Goal: Register for event/course

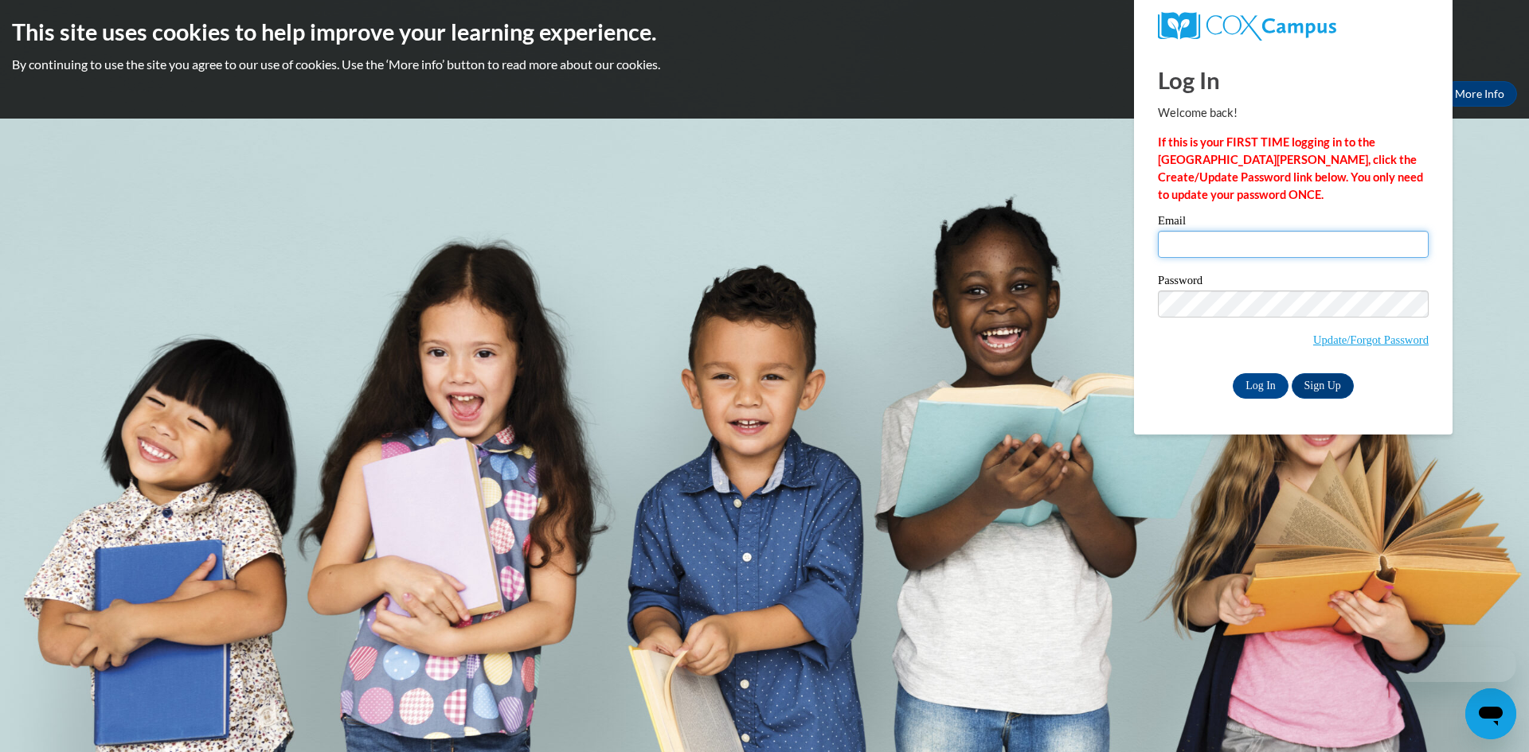
click at [1255, 256] on input "Email" at bounding box center [1293, 244] width 271 height 27
type input "[PERSON_NAME][EMAIL_ADDRESS][DOMAIN_NAME]"
click at [1268, 381] on input "Log In" at bounding box center [1260, 385] width 56 height 25
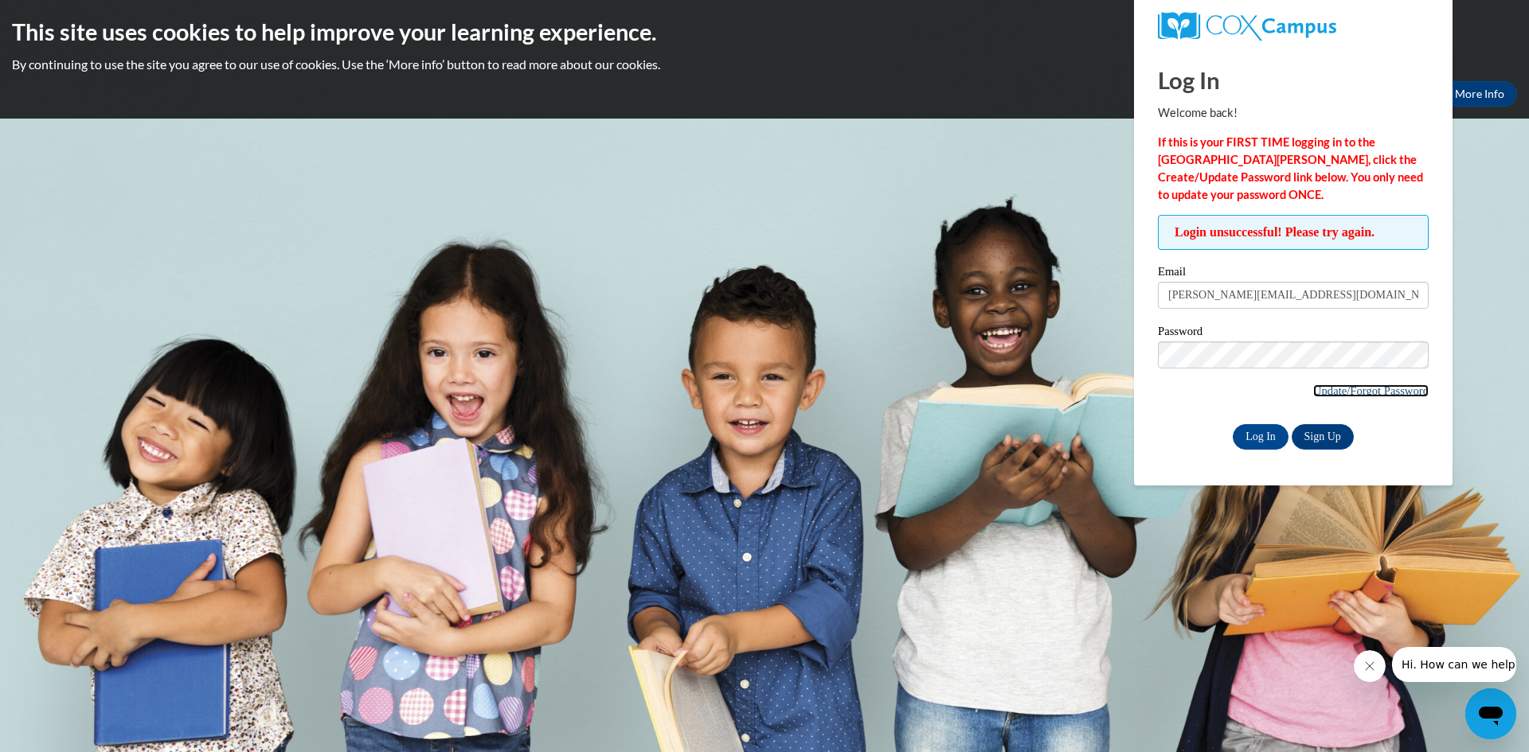
click at [1384, 385] on link "Update/Forgot Password" at bounding box center [1370, 391] width 115 height 13
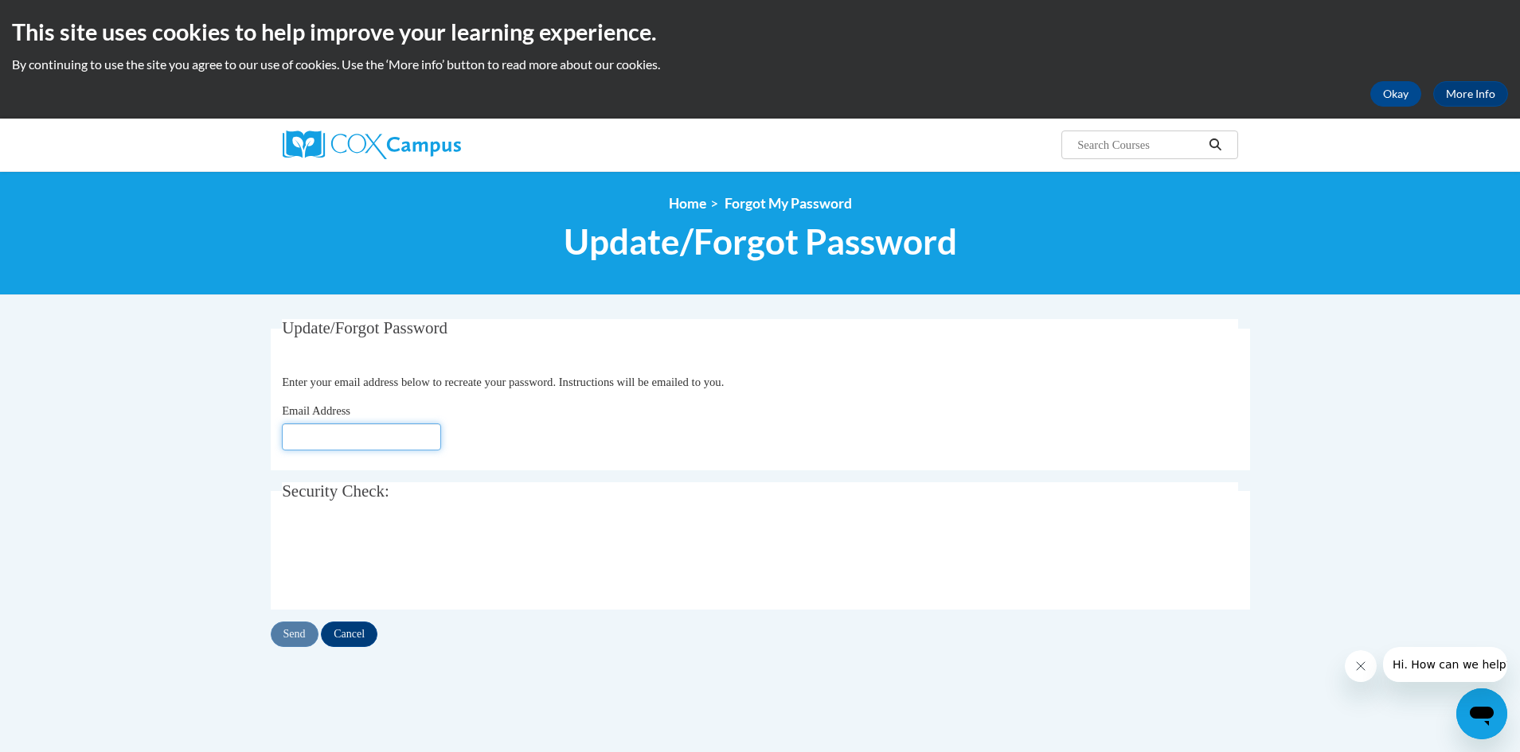
click at [368, 434] on input "Email Address" at bounding box center [361, 437] width 159 height 27
type input "sabrina"
type input "Sabrina.fatha@gmail.com"
click at [526, 408] on div "Email Address Sabrina.fatha@gmail.com" at bounding box center [760, 426] width 956 height 49
click at [287, 638] on input "Send" at bounding box center [295, 634] width 48 height 25
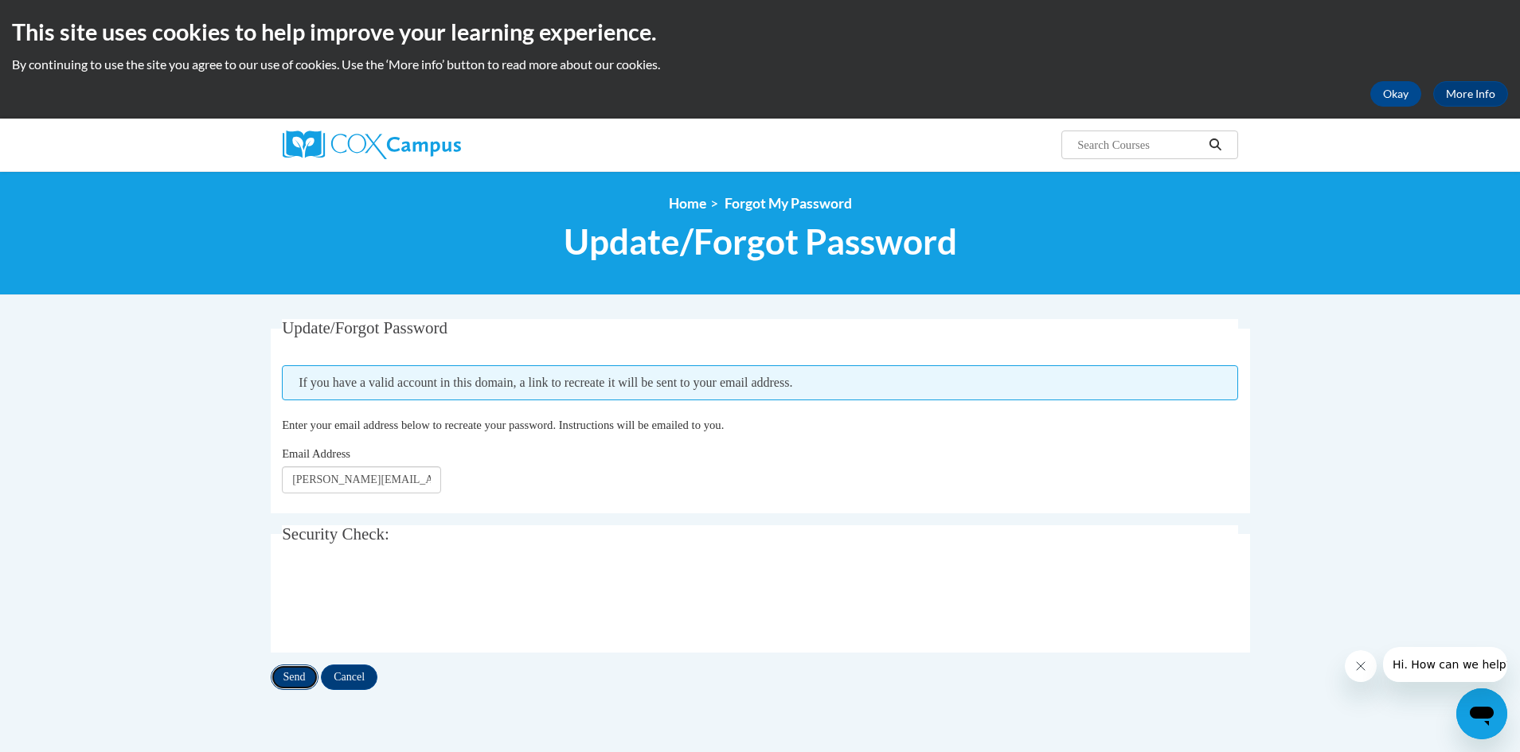
click at [299, 674] on input "Send" at bounding box center [295, 677] width 48 height 25
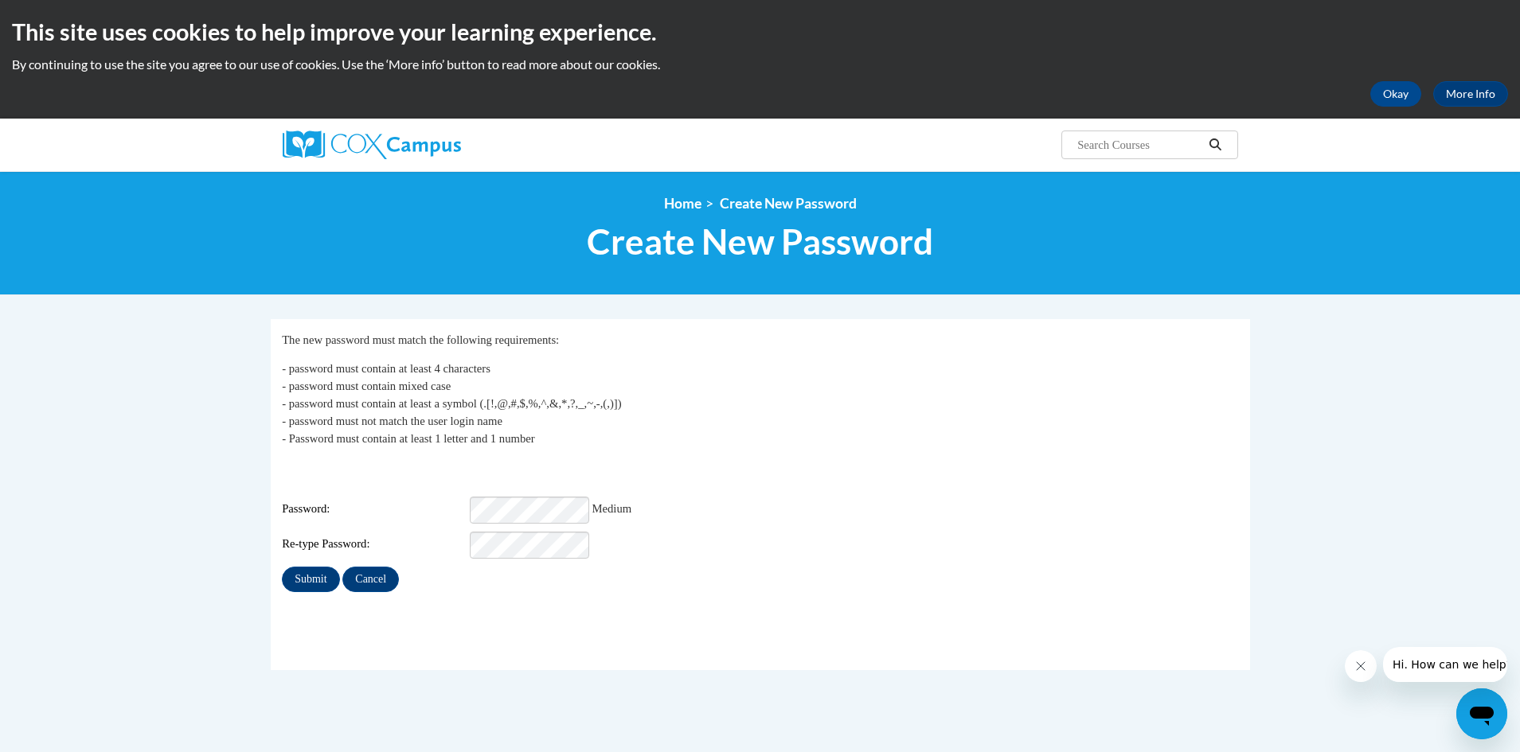
click at [439, 507] on div "Password: Medium" at bounding box center [760, 510] width 956 height 27
click at [310, 582] on fieldset "My Password The new password must match the following requirements: - password …" at bounding box center [760, 494] width 979 height 351
click at [308, 570] on input "Submit" at bounding box center [310, 579] width 57 height 25
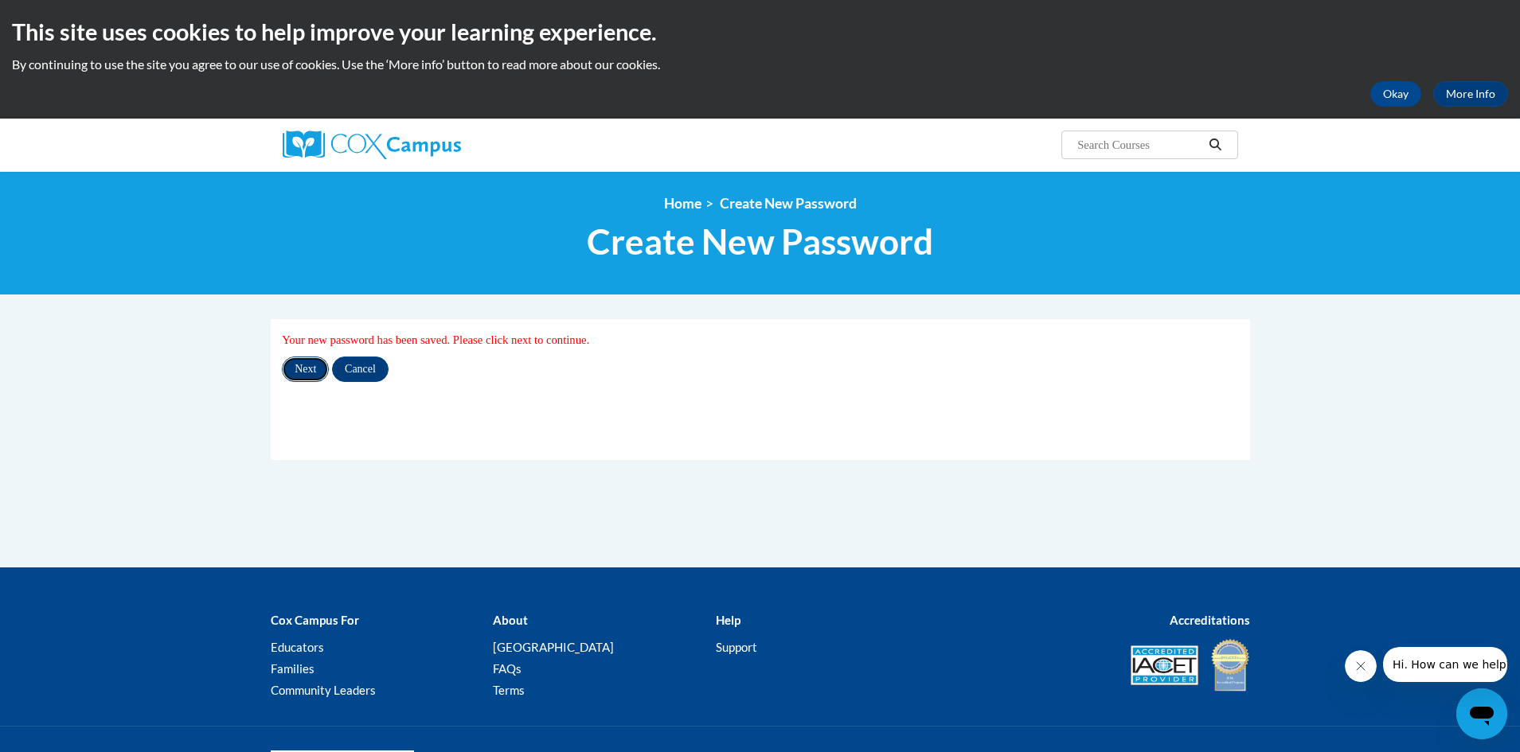
click at [309, 375] on input "Next" at bounding box center [305, 369] width 47 height 25
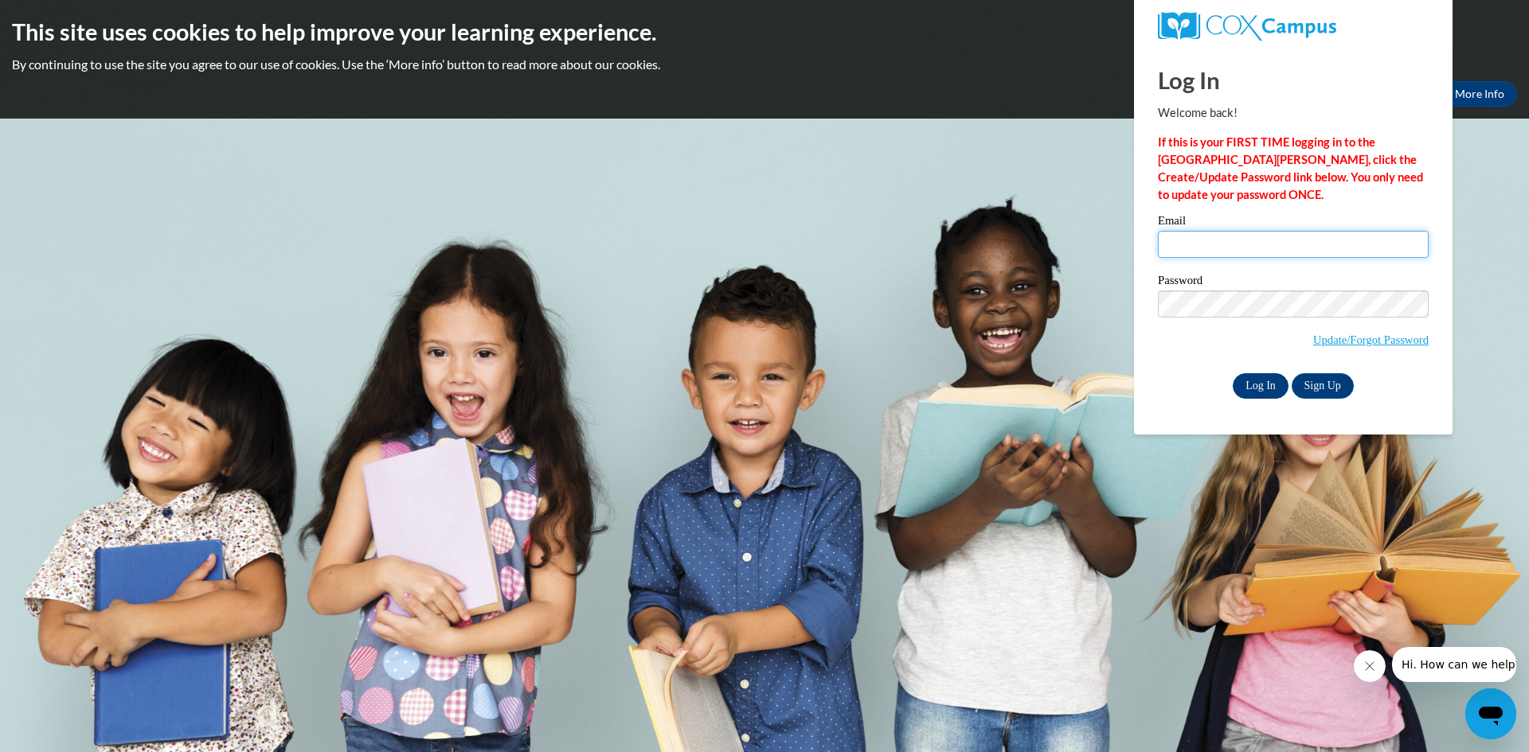
type input "sabrina.fatha@gmail.com"
click at [1269, 380] on input "Log In" at bounding box center [1260, 385] width 56 height 25
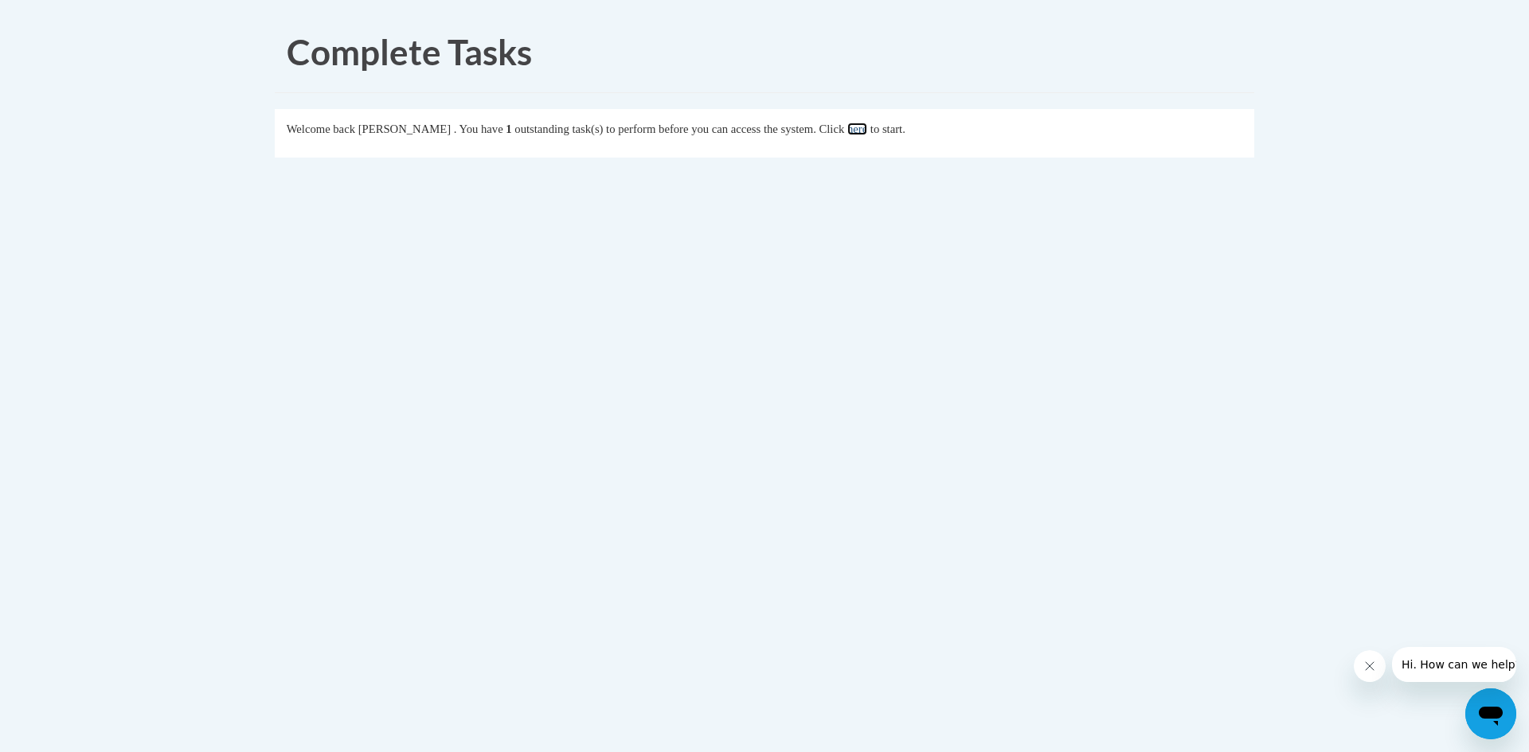
click at [867, 131] on link "here" at bounding box center [857, 129] width 20 height 13
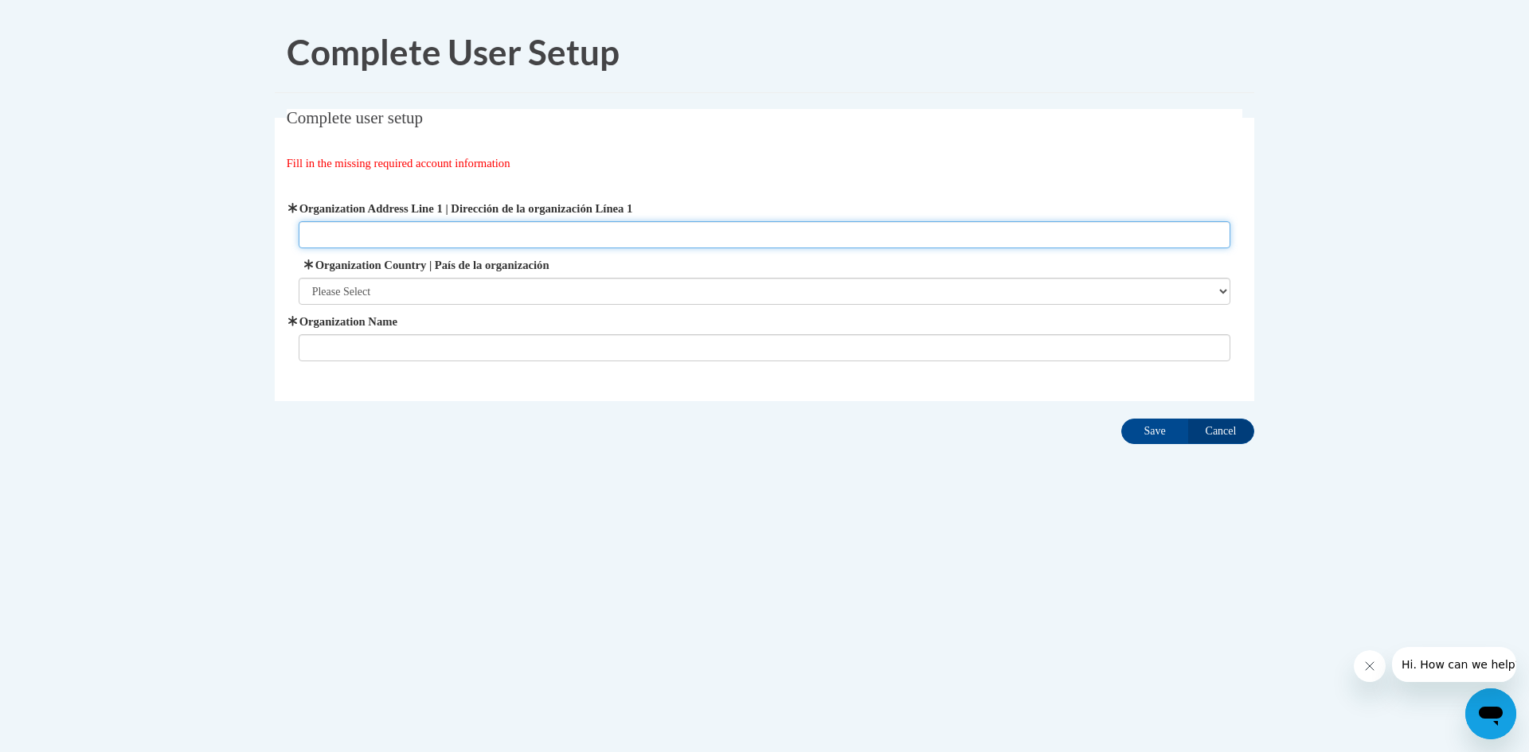
click at [408, 229] on input "Organization Address Line 1 | Dirección de la organización Línea 1" at bounding box center [765, 234] width 932 height 27
paste input "8486 Hiram Acworth Hwy"
type input "8486 Hiram Acworth Hwy Dallas, ga"
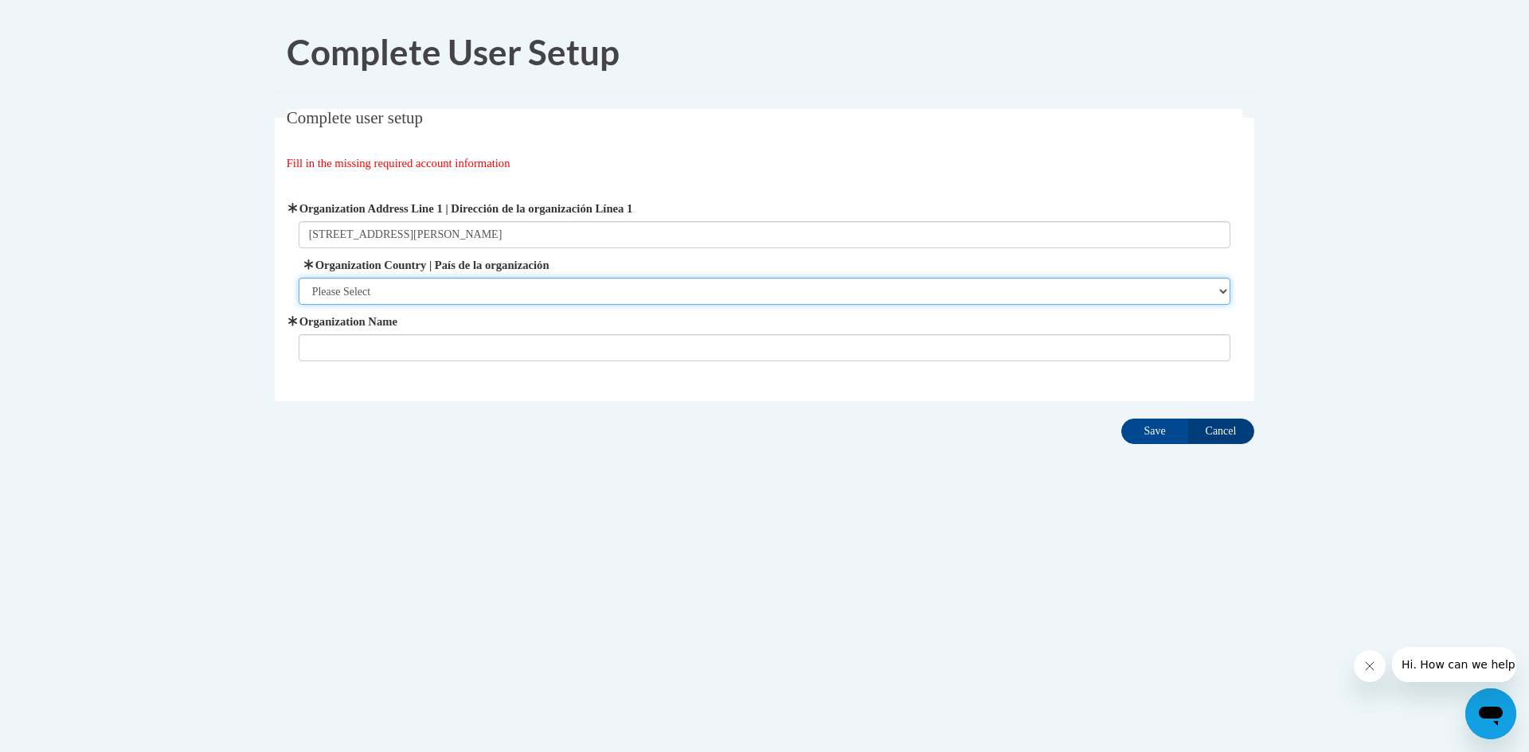
click at [443, 289] on select "Please Select United States | Estados Unidos Outside of the United States | Fue…" at bounding box center [765, 291] width 932 height 27
select select "ad49bcad-a171-4b2e-b99c-48b446064914"
click at [299, 278] on select "Please Select United States | Estados Unidos Outside of the United States | Fue…" at bounding box center [765, 291] width 932 height 27
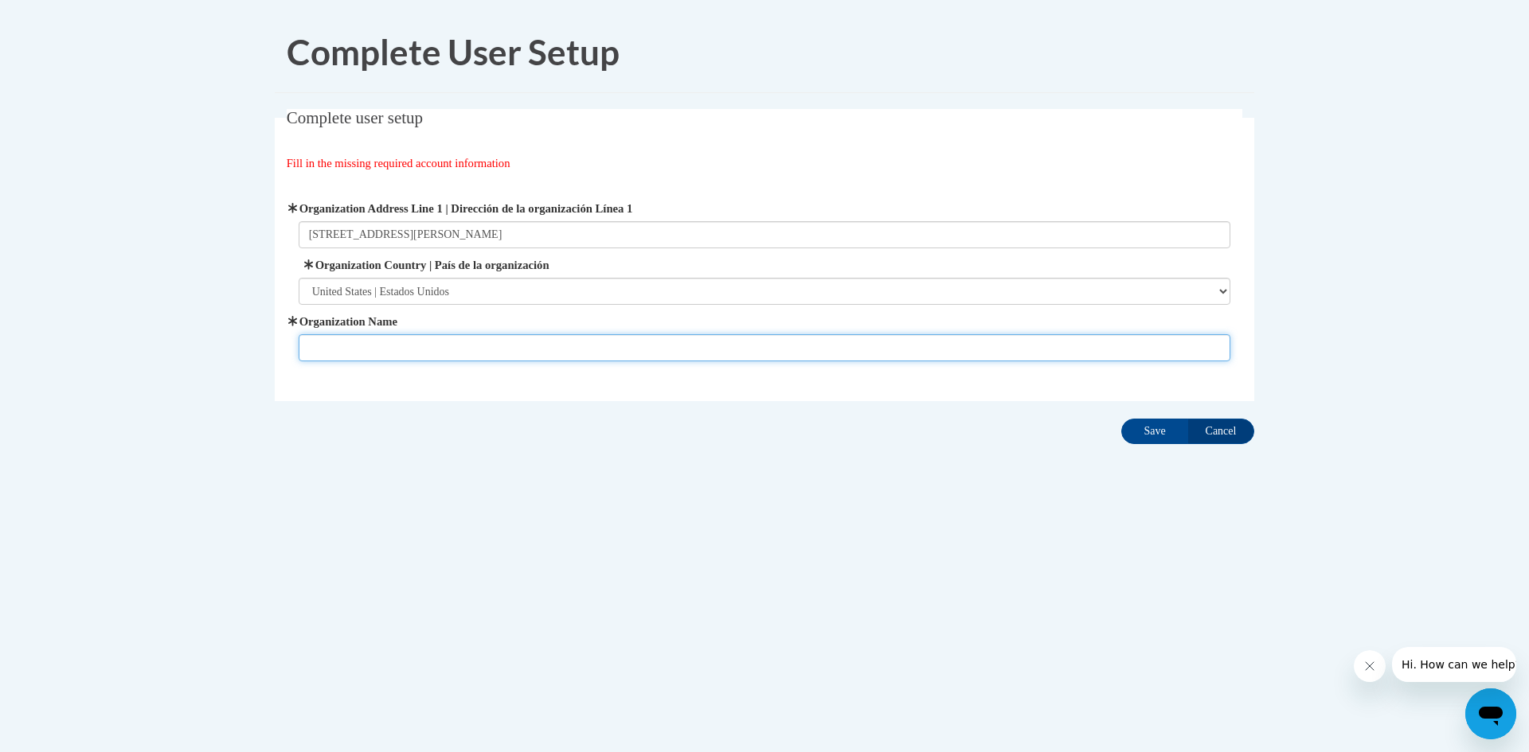
click at [428, 346] on input "Organization Name" at bounding box center [765, 347] width 932 height 27
type input "Kids Time Academy"
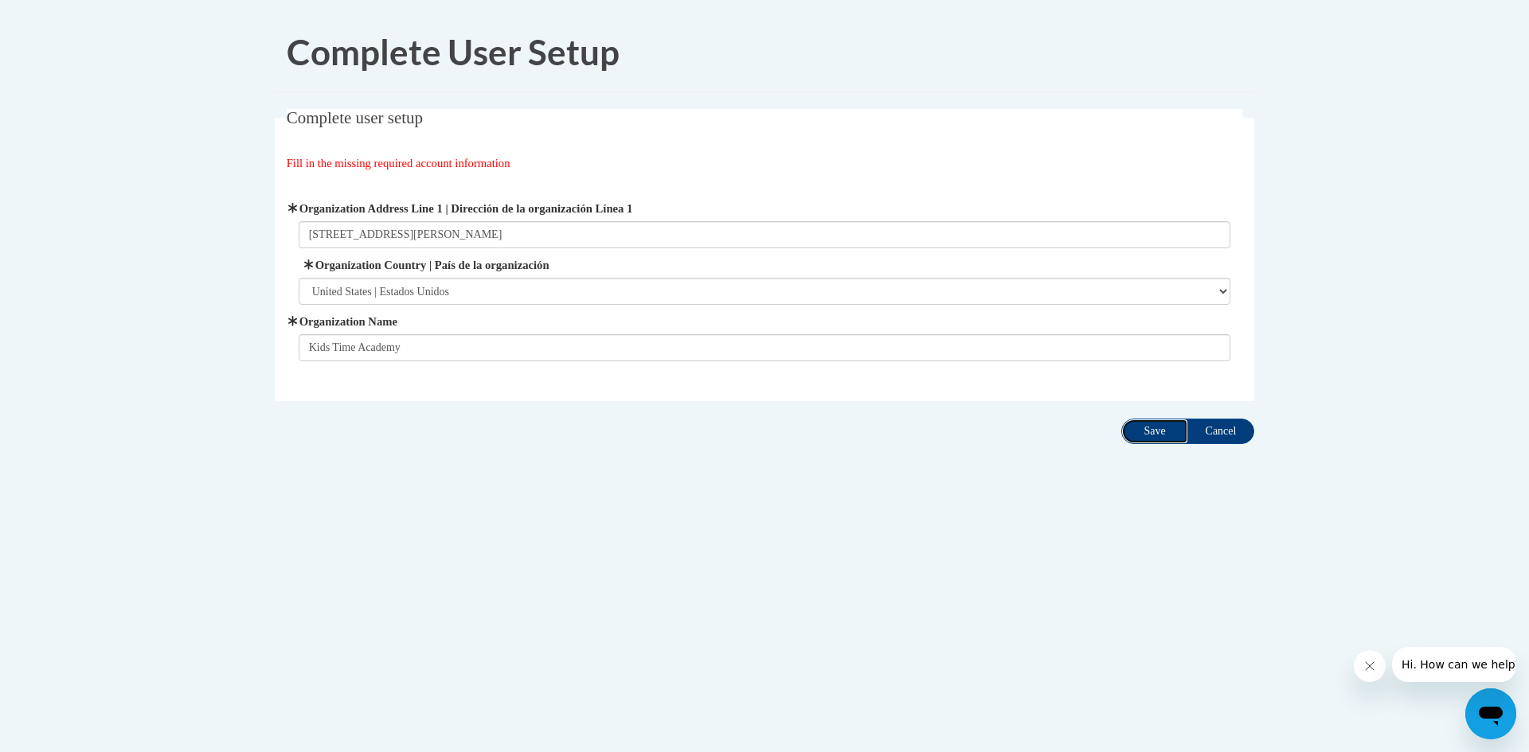
click at [1155, 435] on input "Save" at bounding box center [1154, 431] width 67 height 25
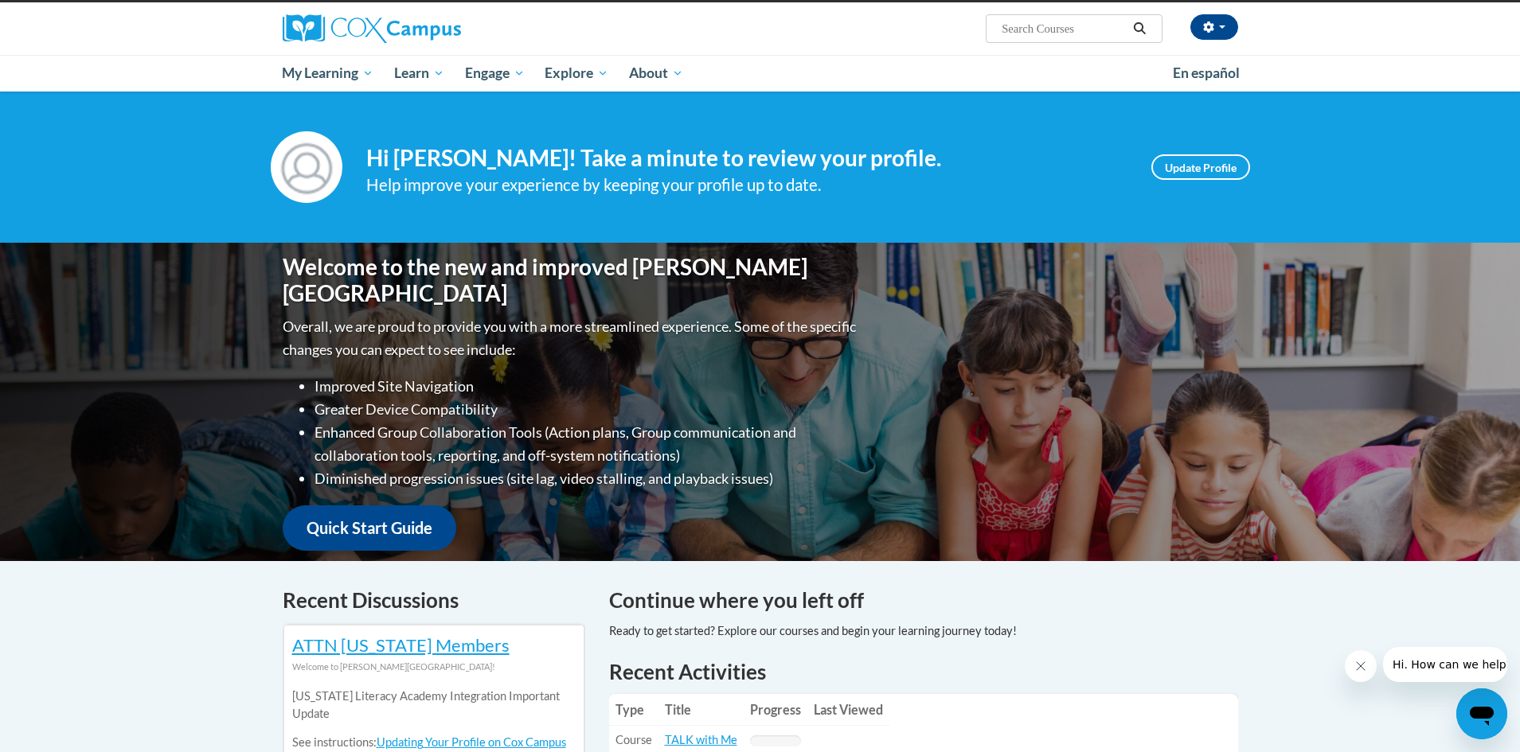
scroll to position [119, 0]
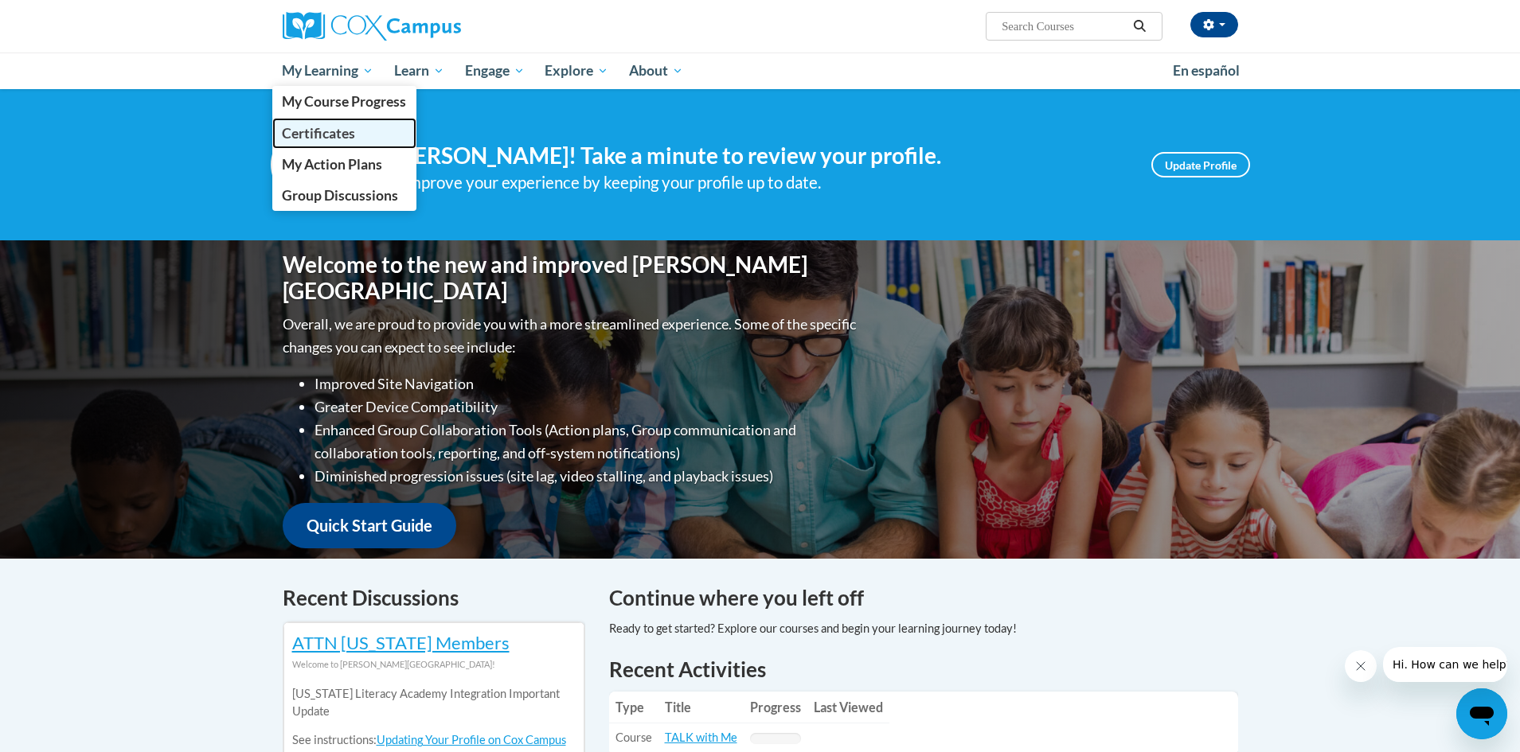
click at [318, 131] on span "Certificates" at bounding box center [318, 133] width 73 height 17
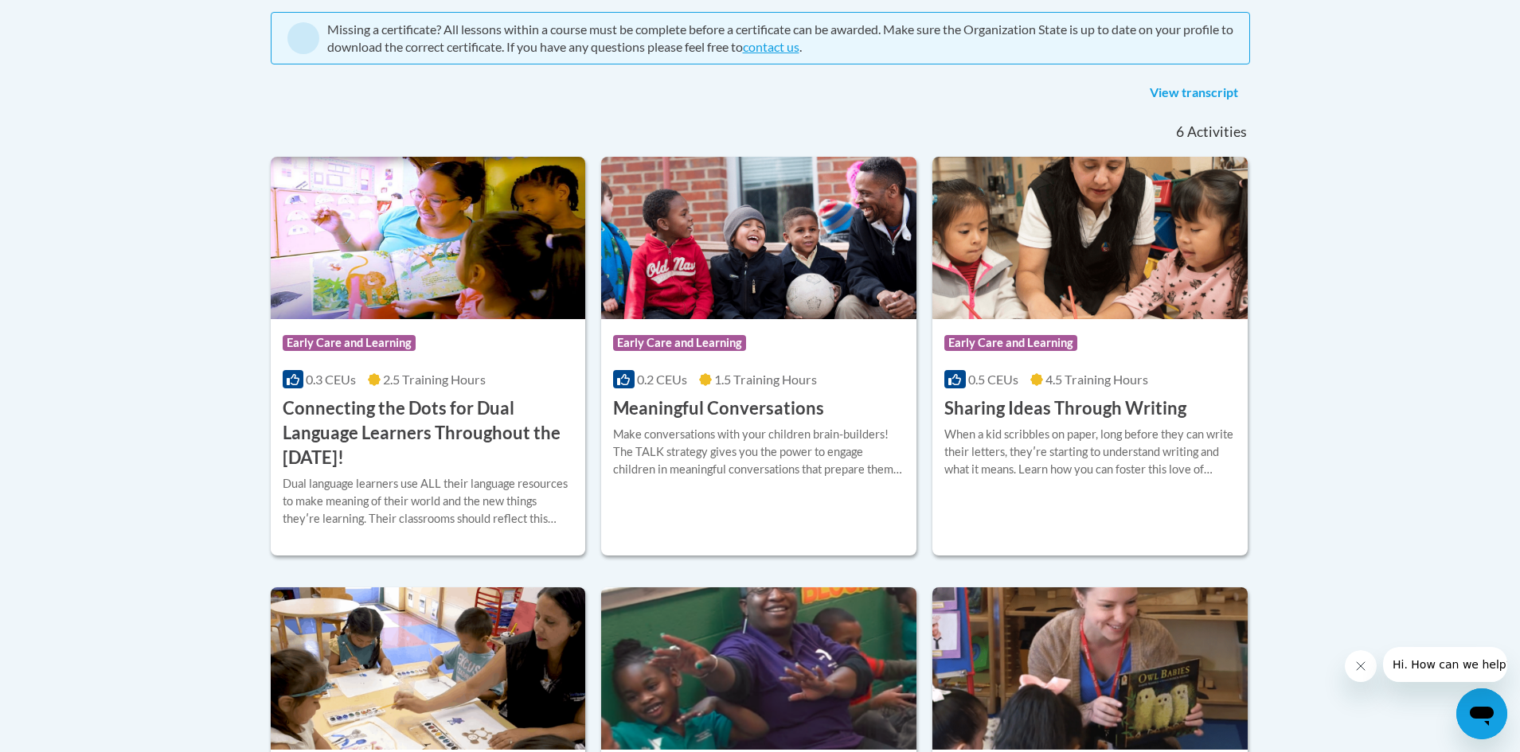
scroll to position [346, 0]
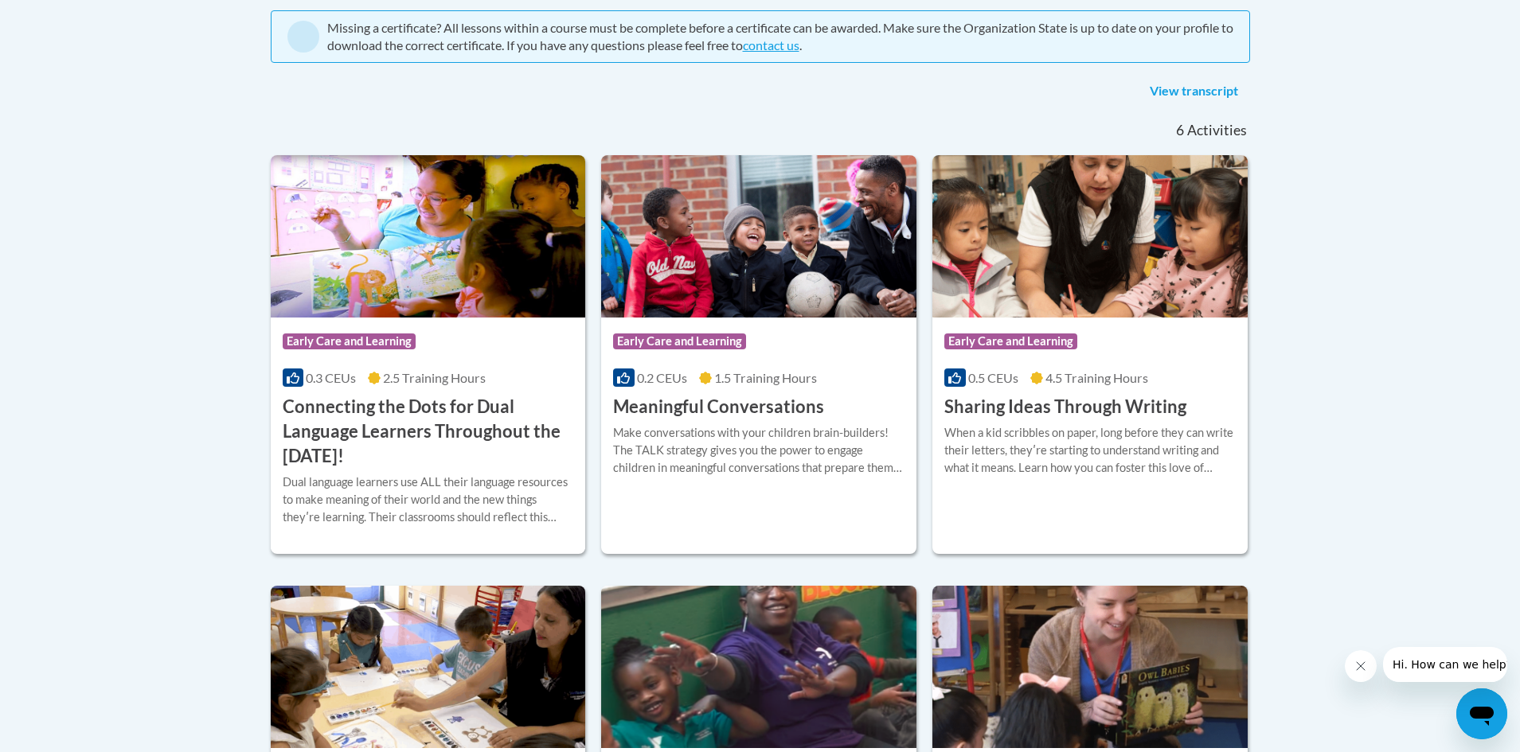
click at [1474, 371] on body "This site uses cookies to help improve your learning experience. By continuing …" at bounding box center [760, 486] width 1520 height 1665
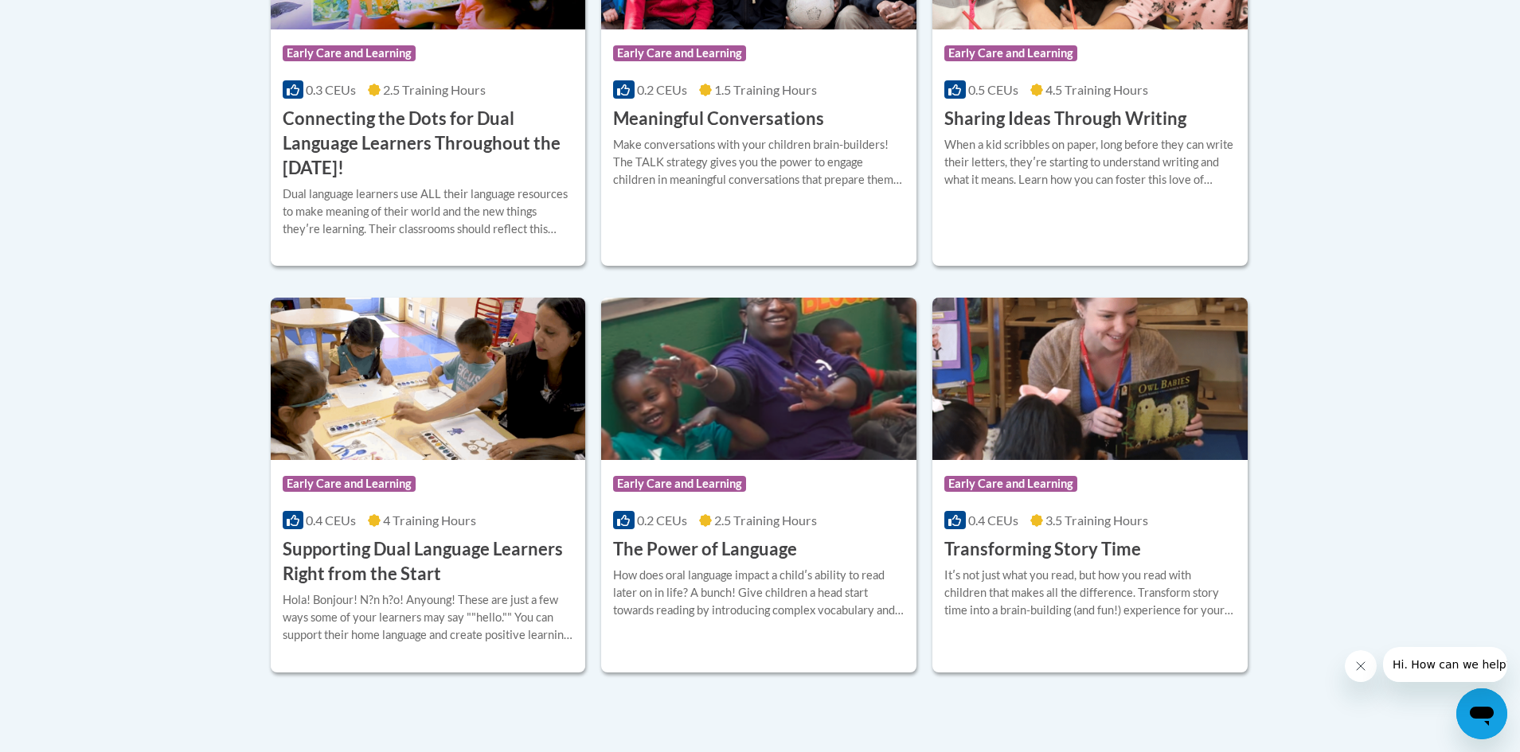
scroll to position [637, 0]
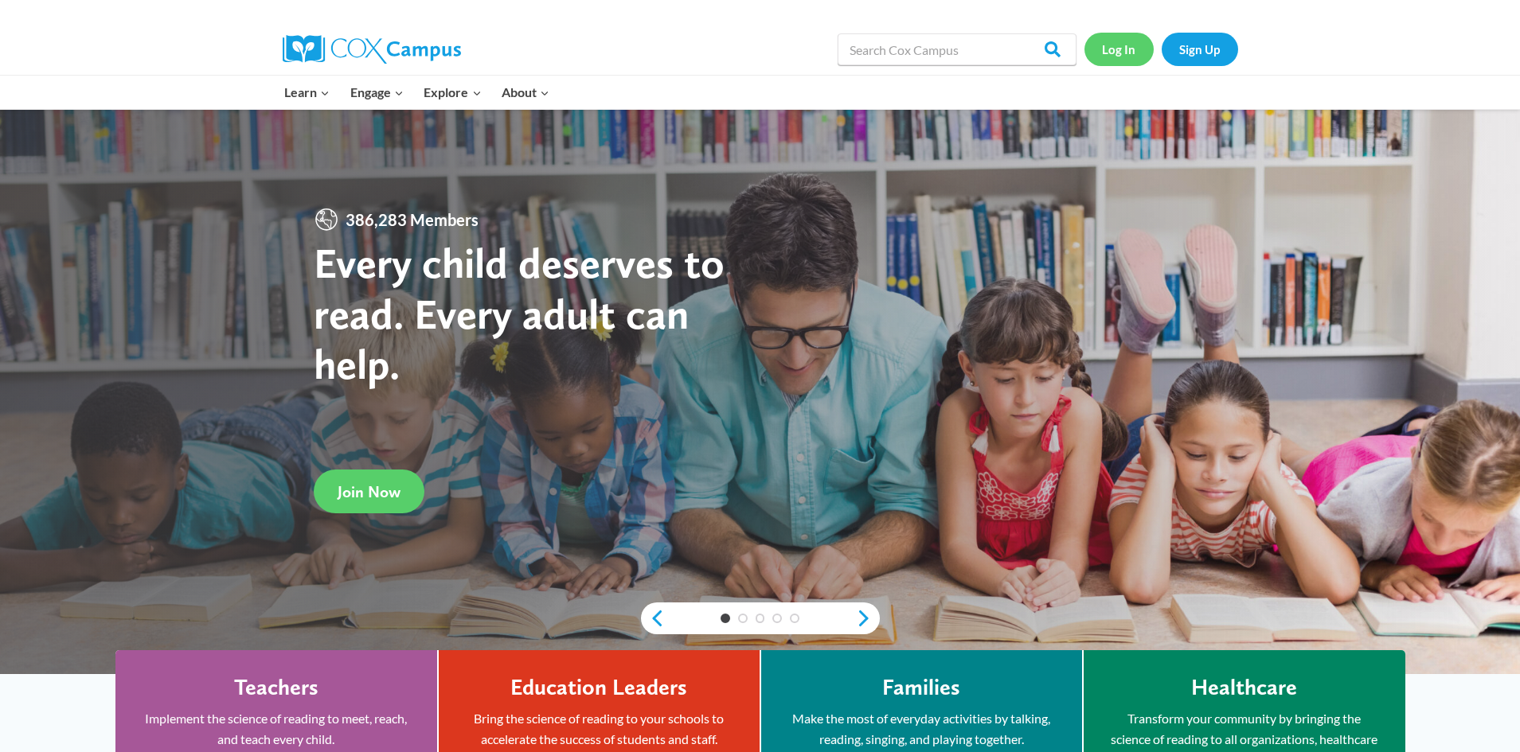
click at [1116, 56] on link "Log In" at bounding box center [1118, 49] width 69 height 33
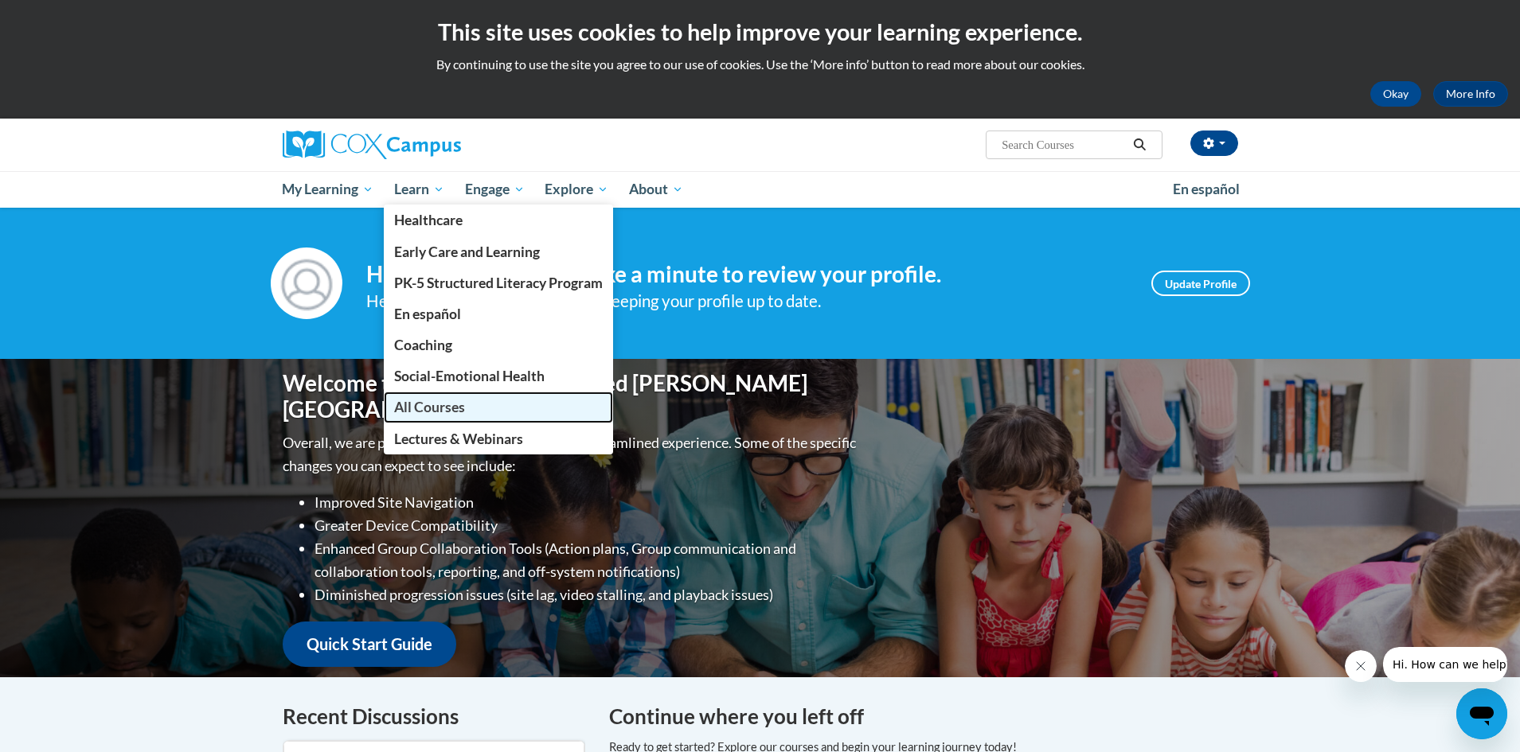
click at [433, 414] on span "All Courses" at bounding box center [429, 407] width 71 height 17
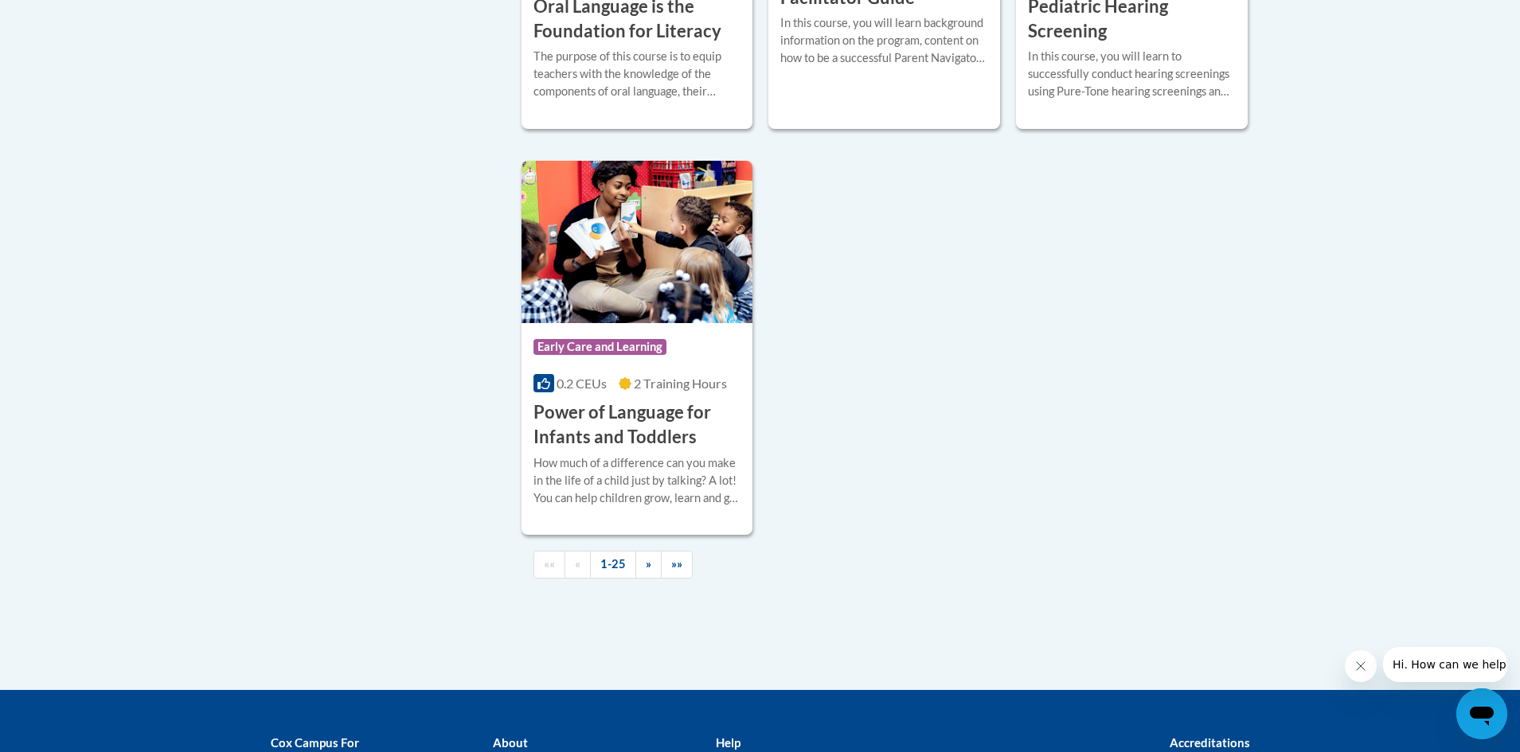
scroll to position [3661, 0]
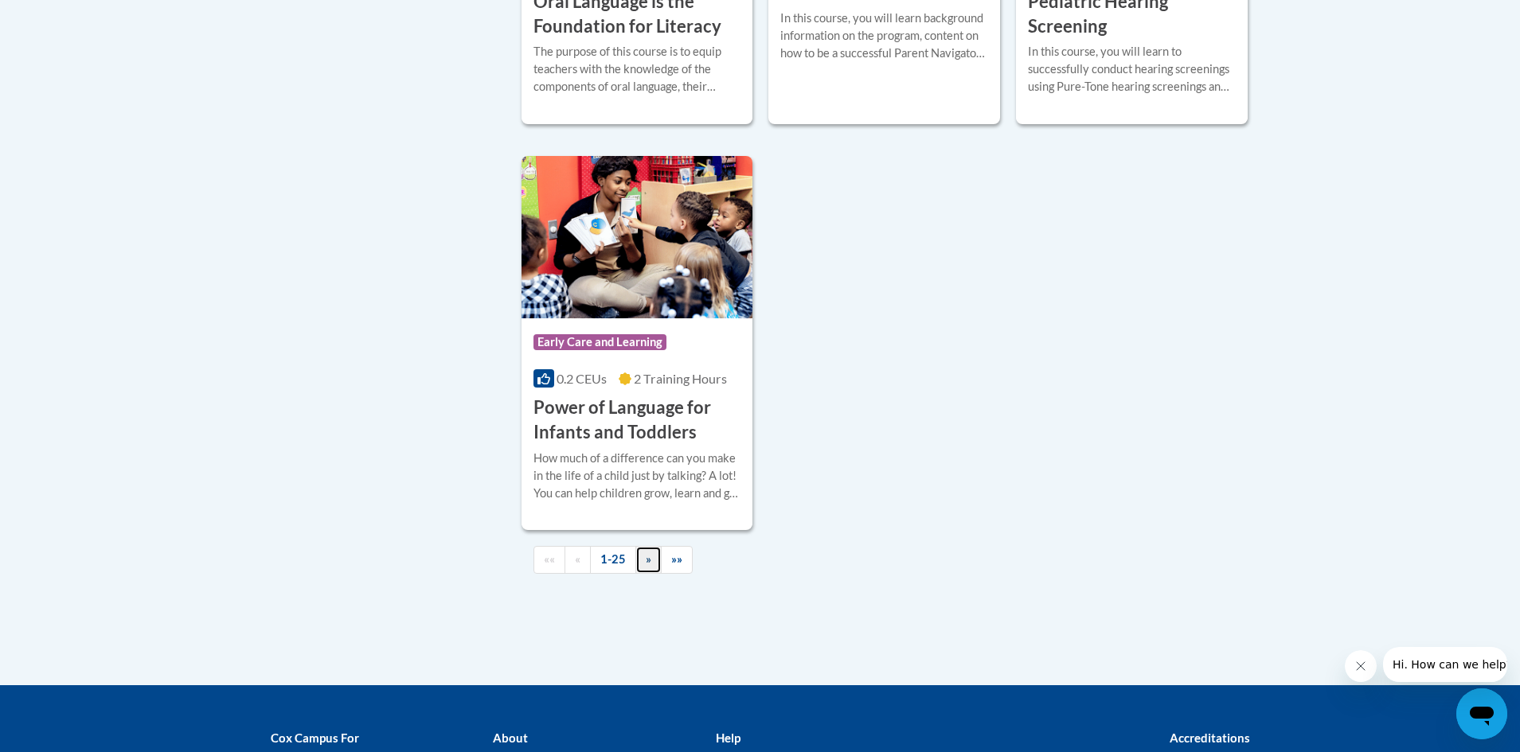
click at [646, 566] on span "»" at bounding box center [649, 560] width 6 height 14
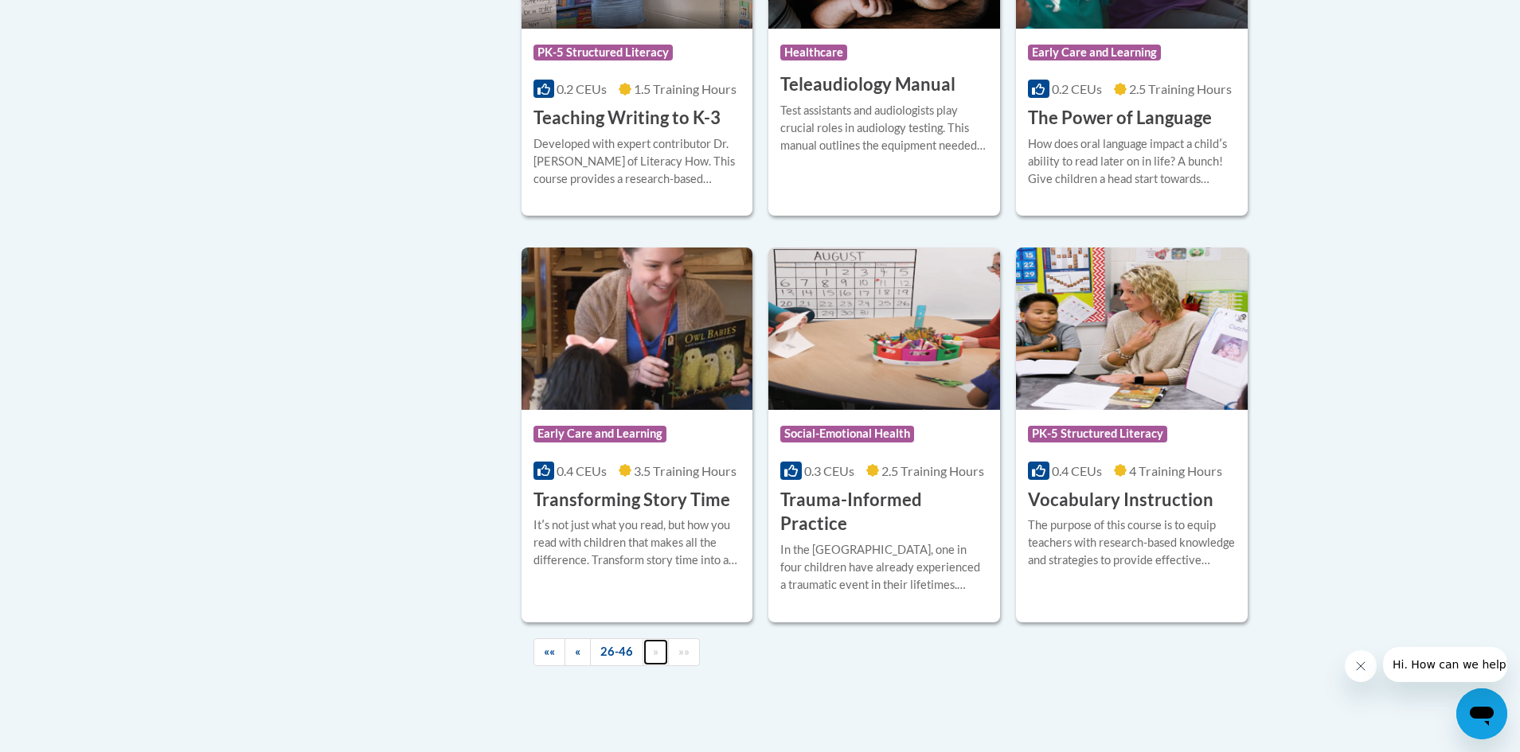
scroll to position [2606, 0]
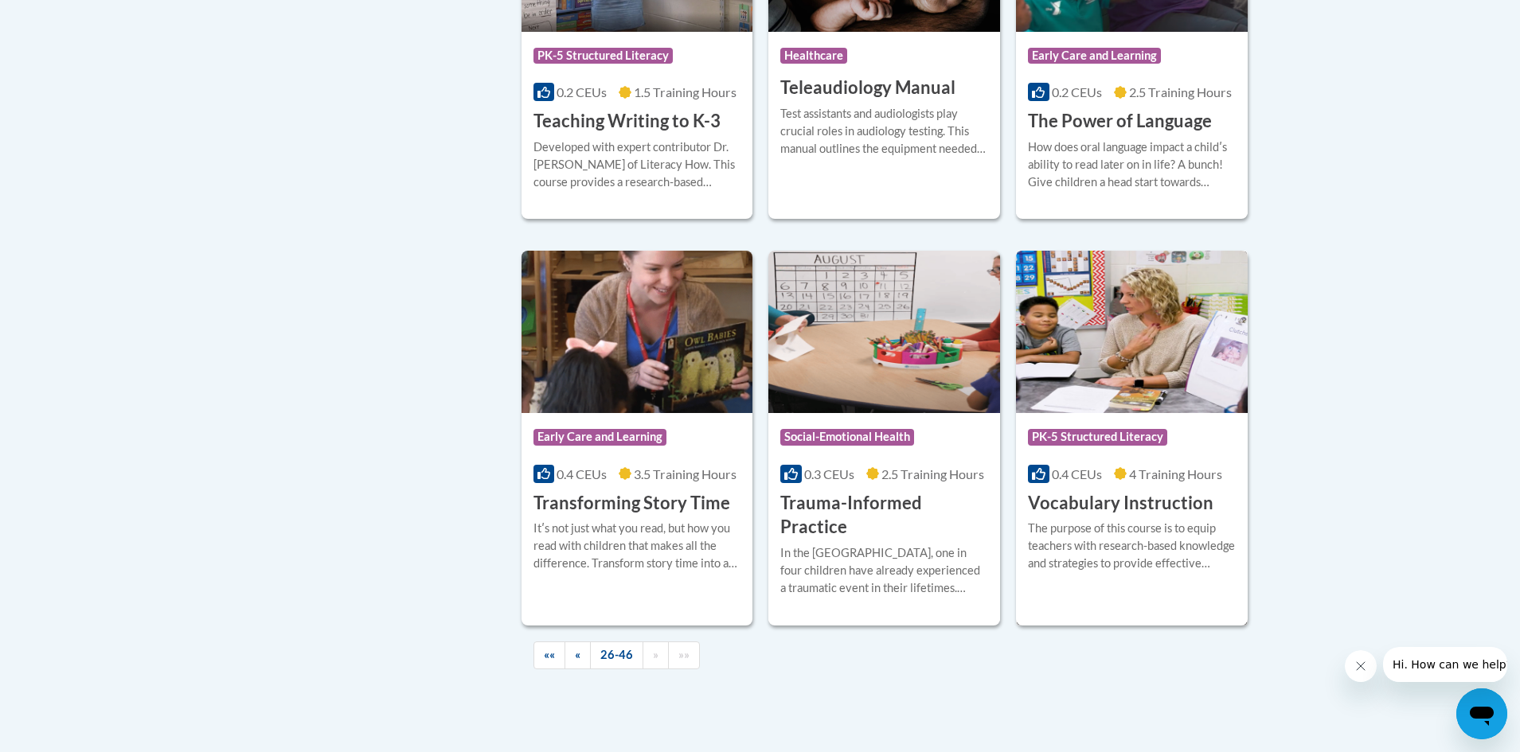
click at [1153, 413] on div "Course Category: PK-5 Structured Literacy 0.4 CEUs 4 Training Hours COURSE Voca…" at bounding box center [1132, 464] width 232 height 102
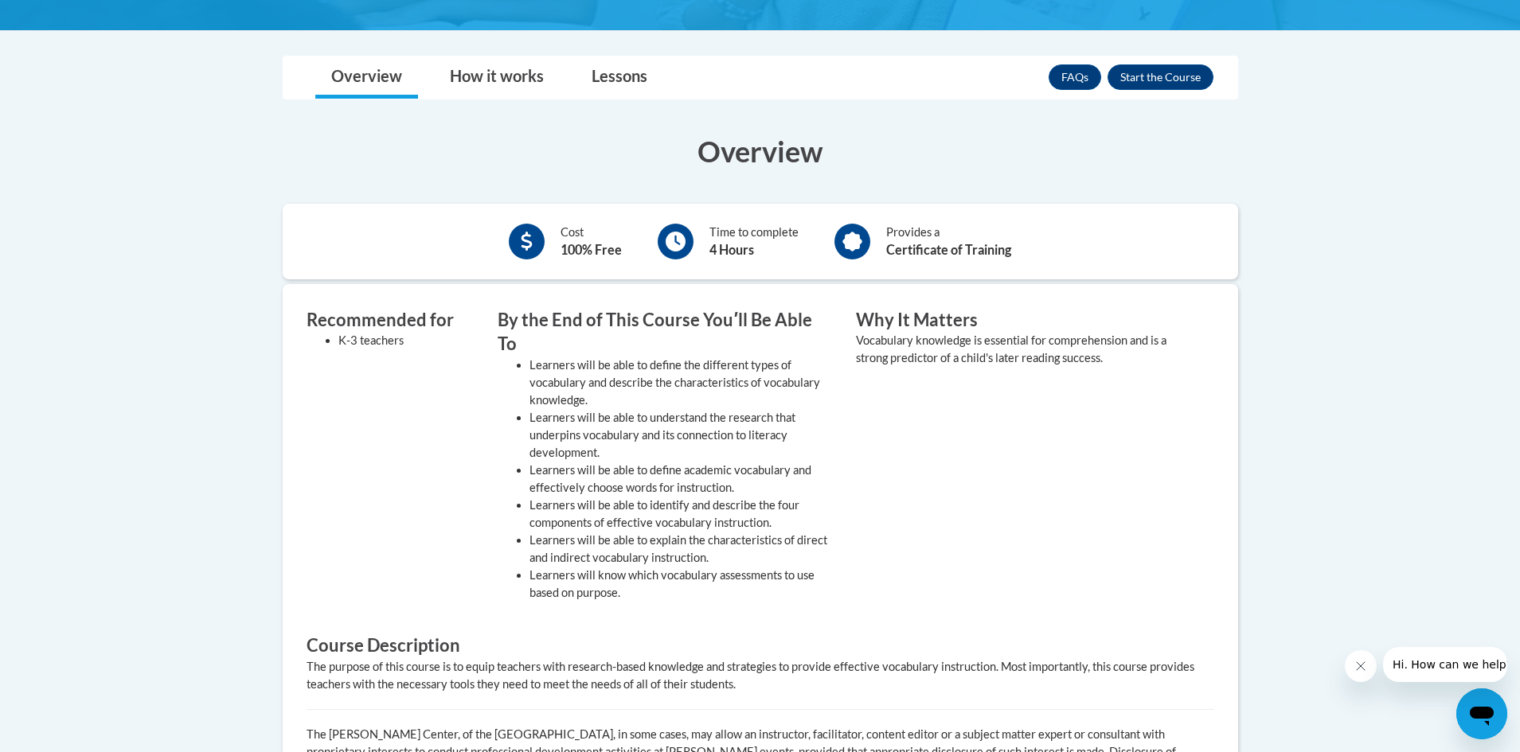
scroll to position [366, 0]
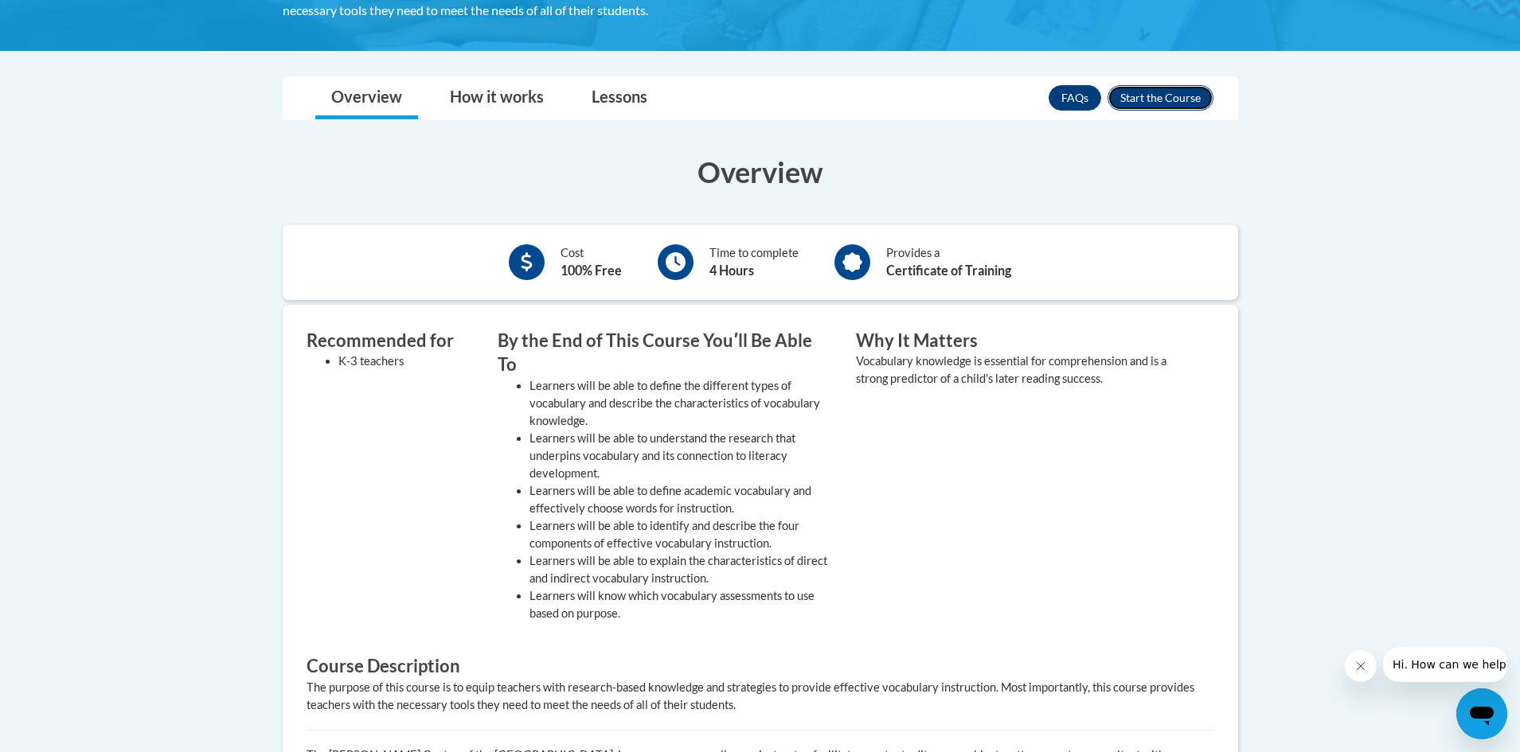
click at [1150, 96] on button "Enroll" at bounding box center [1160, 97] width 106 height 25
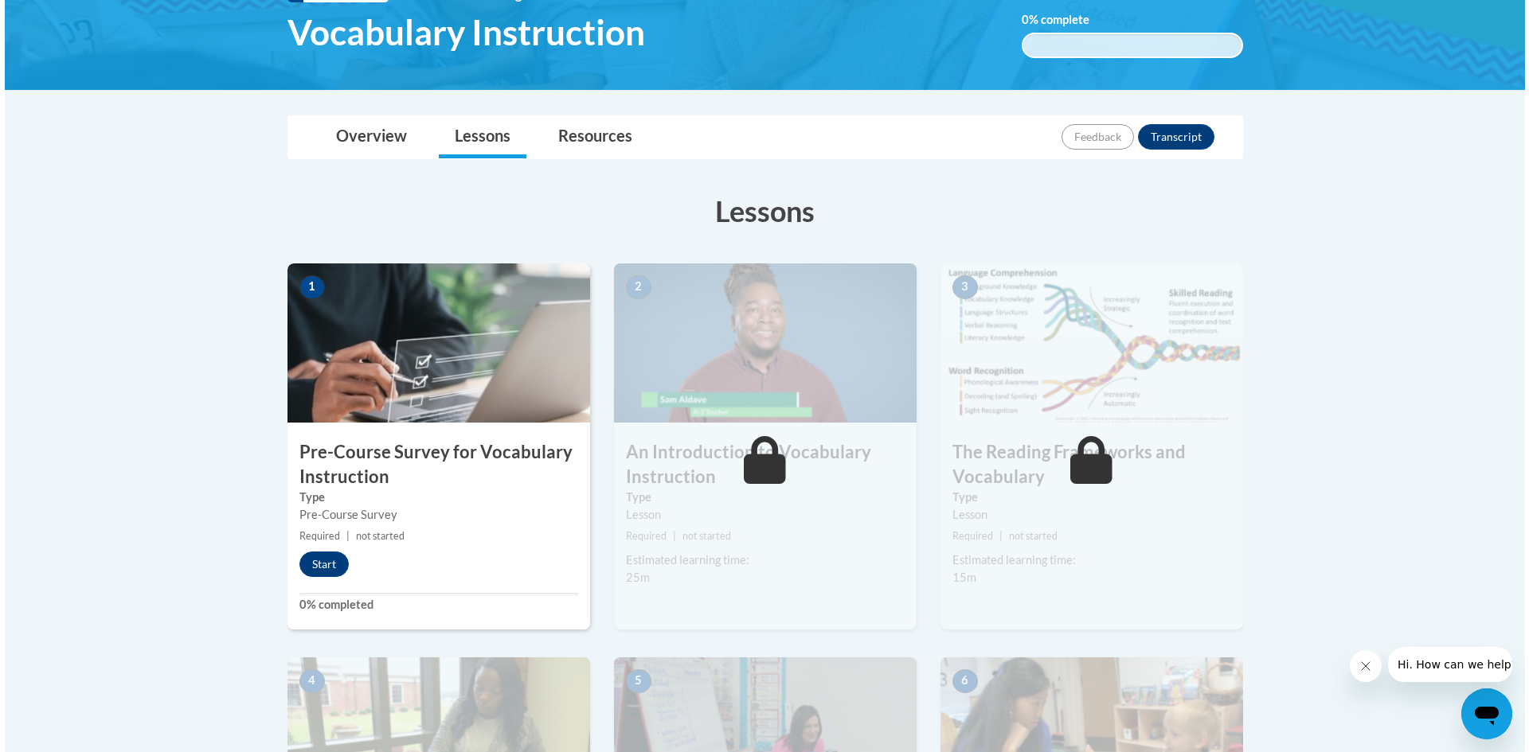
scroll to position [274, 0]
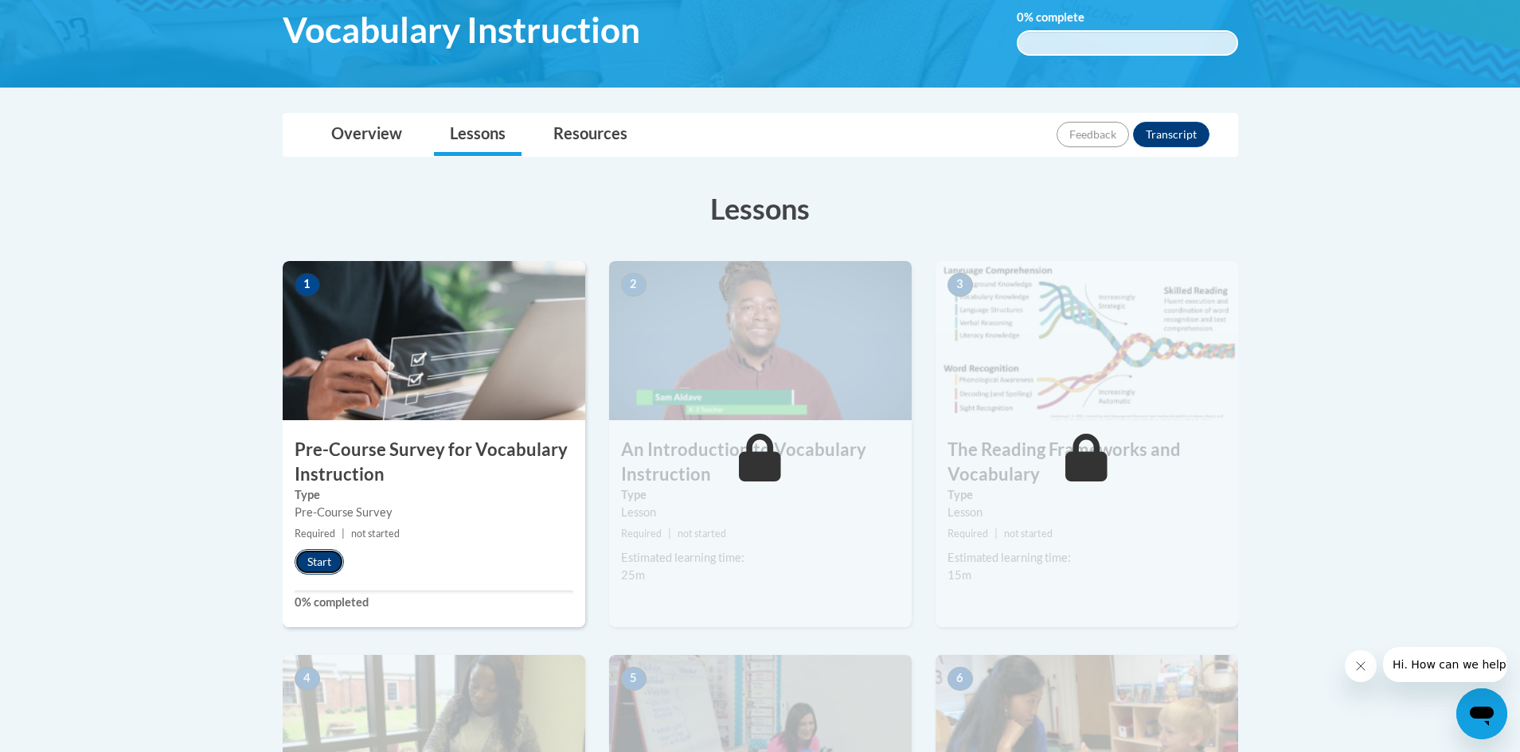
click at [330, 560] on button "Start" at bounding box center [319, 561] width 49 height 25
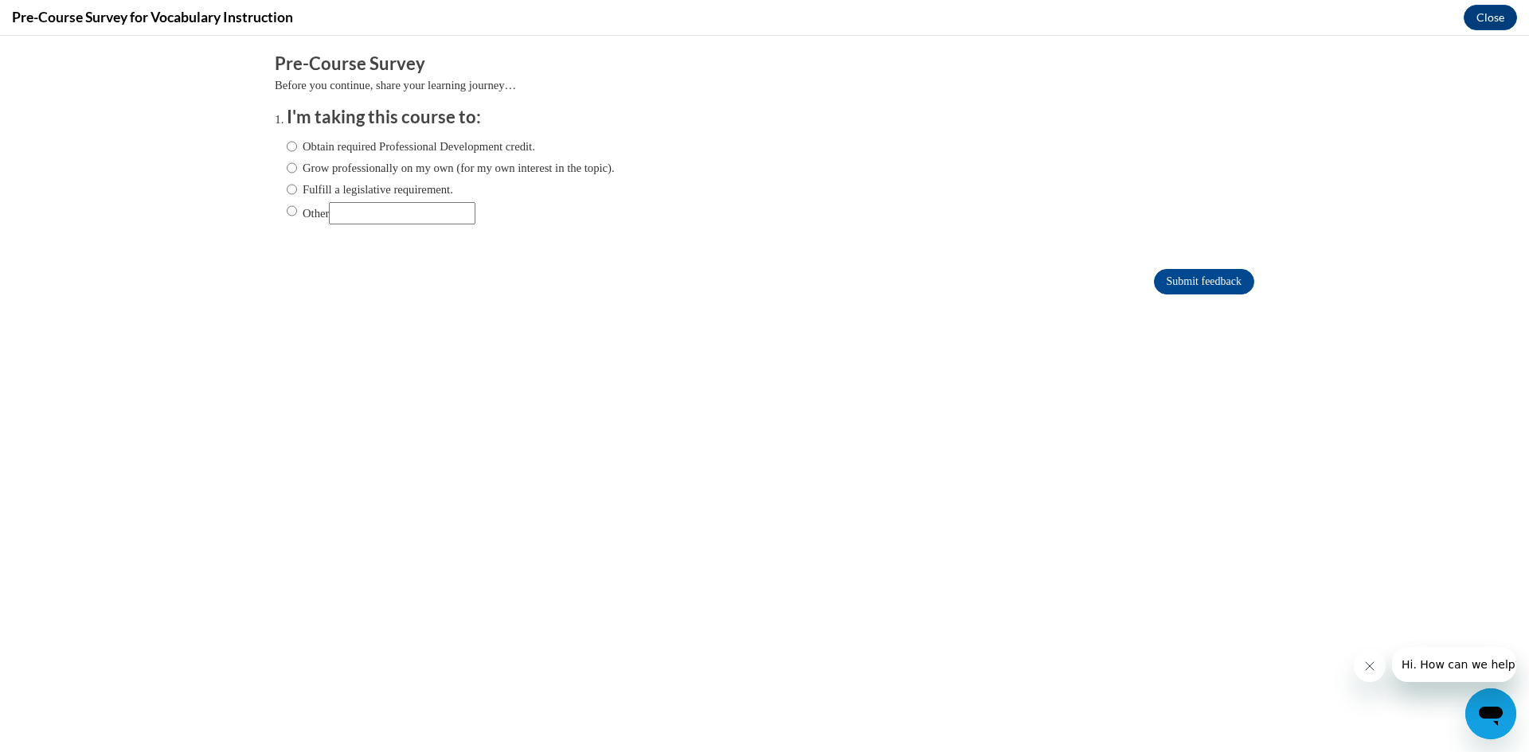
scroll to position [0, 0]
click at [320, 150] on label "Obtain required Professional Development credit." at bounding box center [411, 147] width 248 height 18
click at [297, 150] on input "Obtain required Professional Development credit." at bounding box center [292, 147] width 10 height 18
radio input "true"
click at [1190, 280] on input "Submit feedback" at bounding box center [1204, 281] width 100 height 25
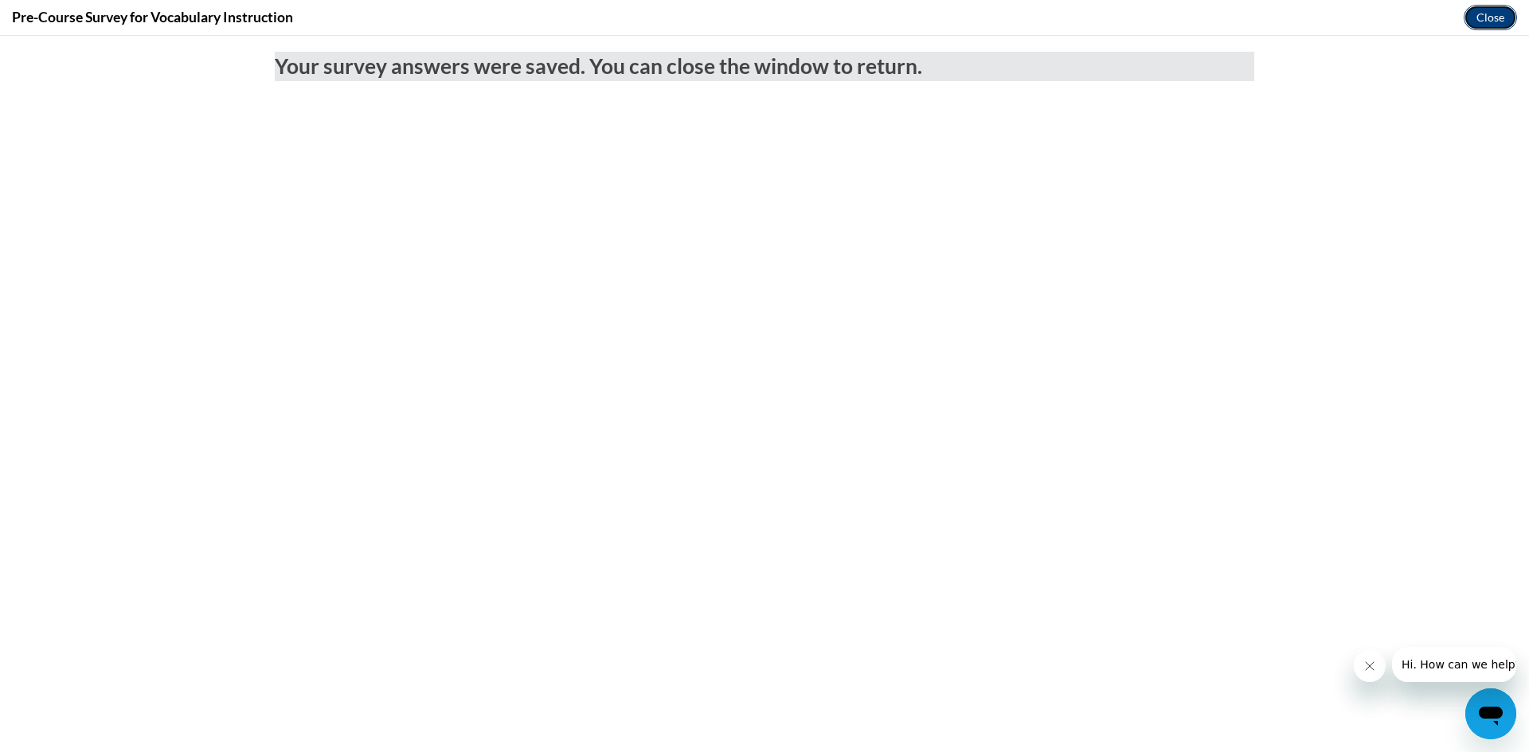
click at [1497, 14] on button "Close" at bounding box center [1489, 17] width 53 height 25
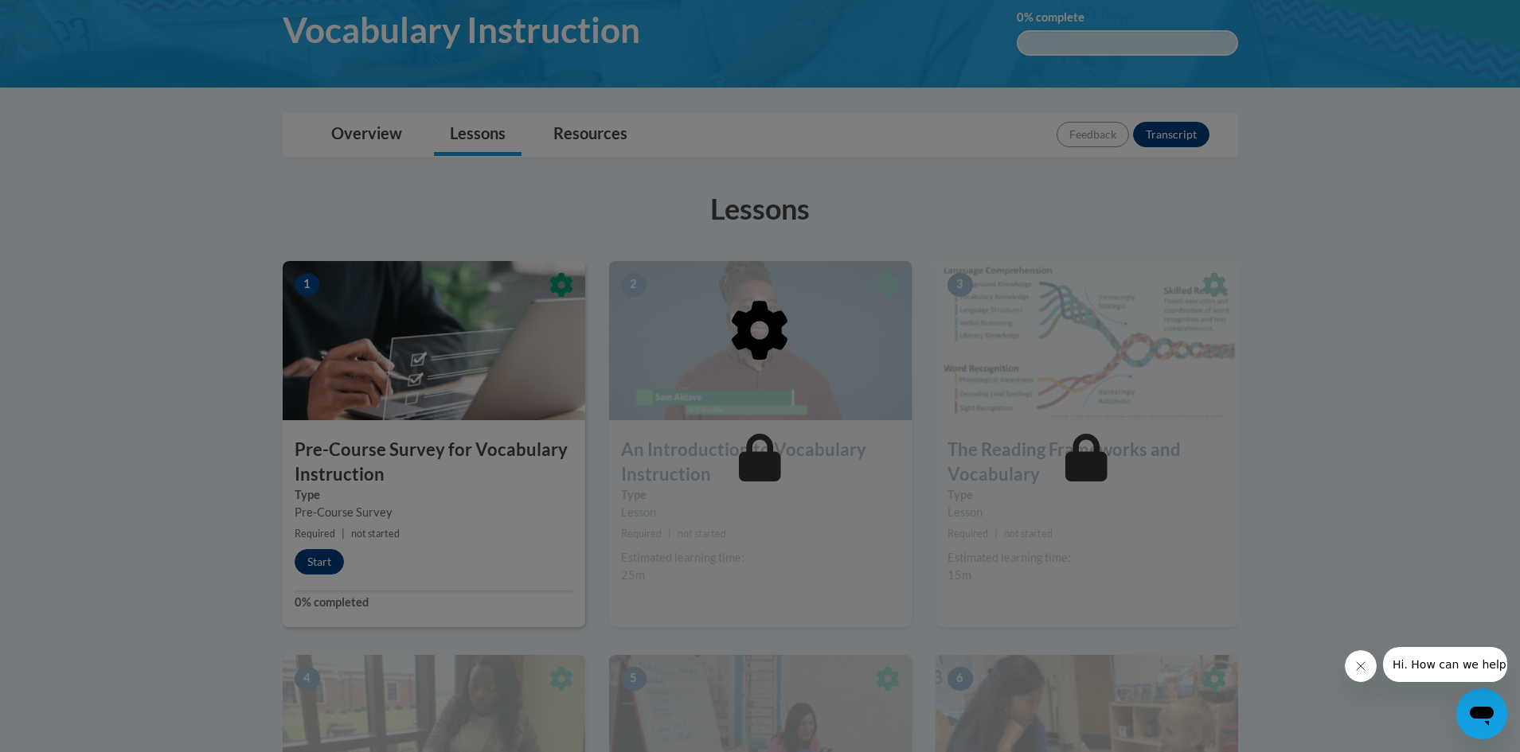
click at [1458, 202] on div at bounding box center [760, 376] width 1520 height 752
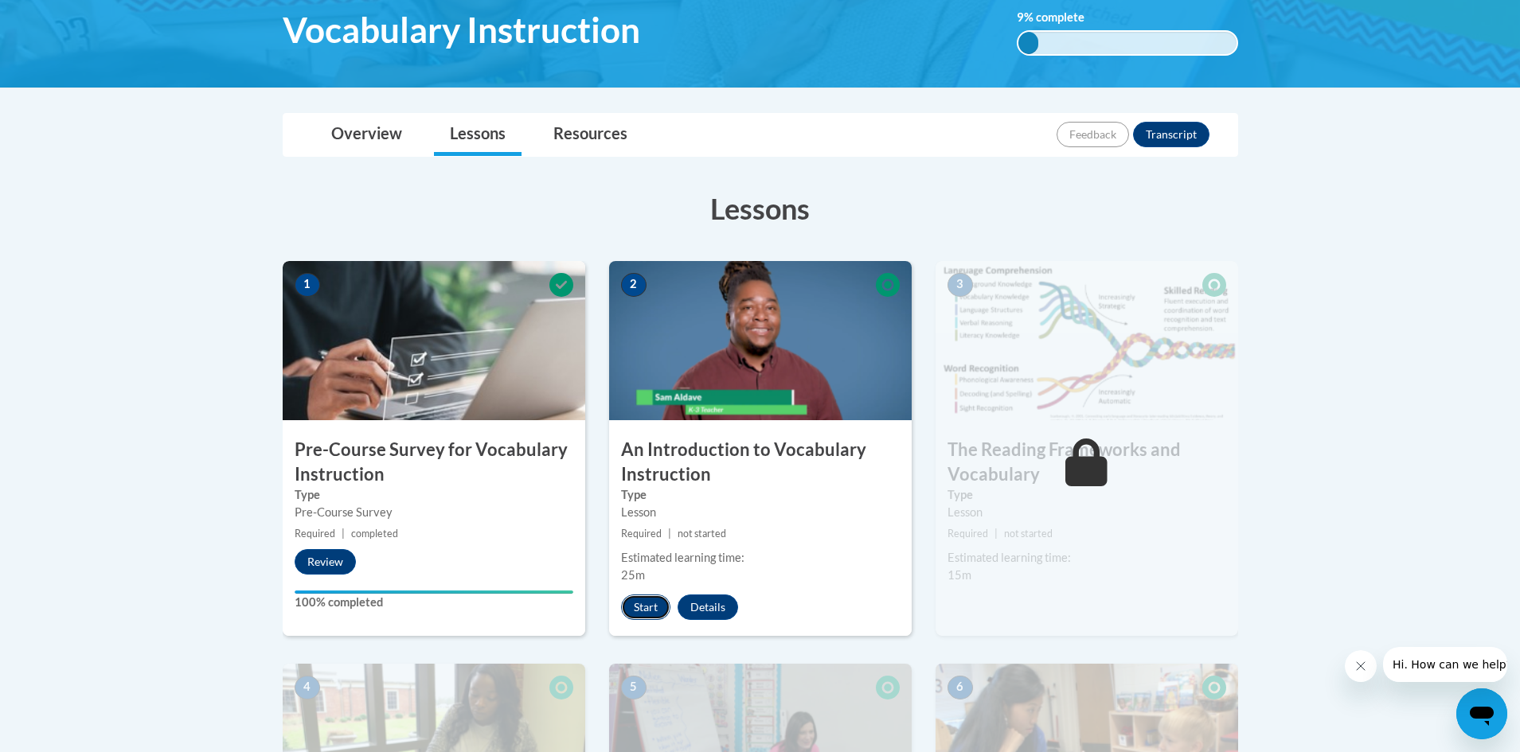
click at [649, 609] on button "Start" at bounding box center [645, 607] width 49 height 25
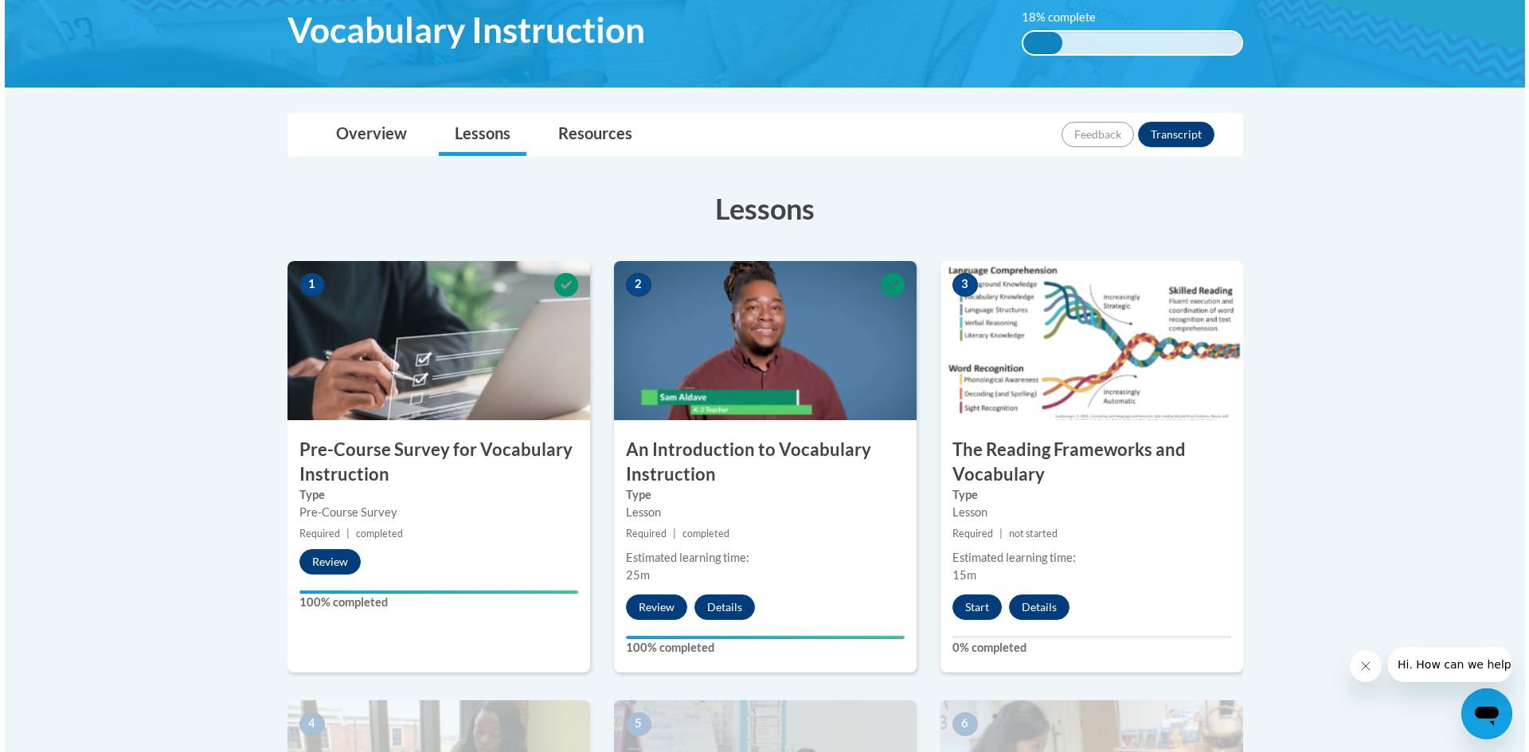
scroll to position [268, 0]
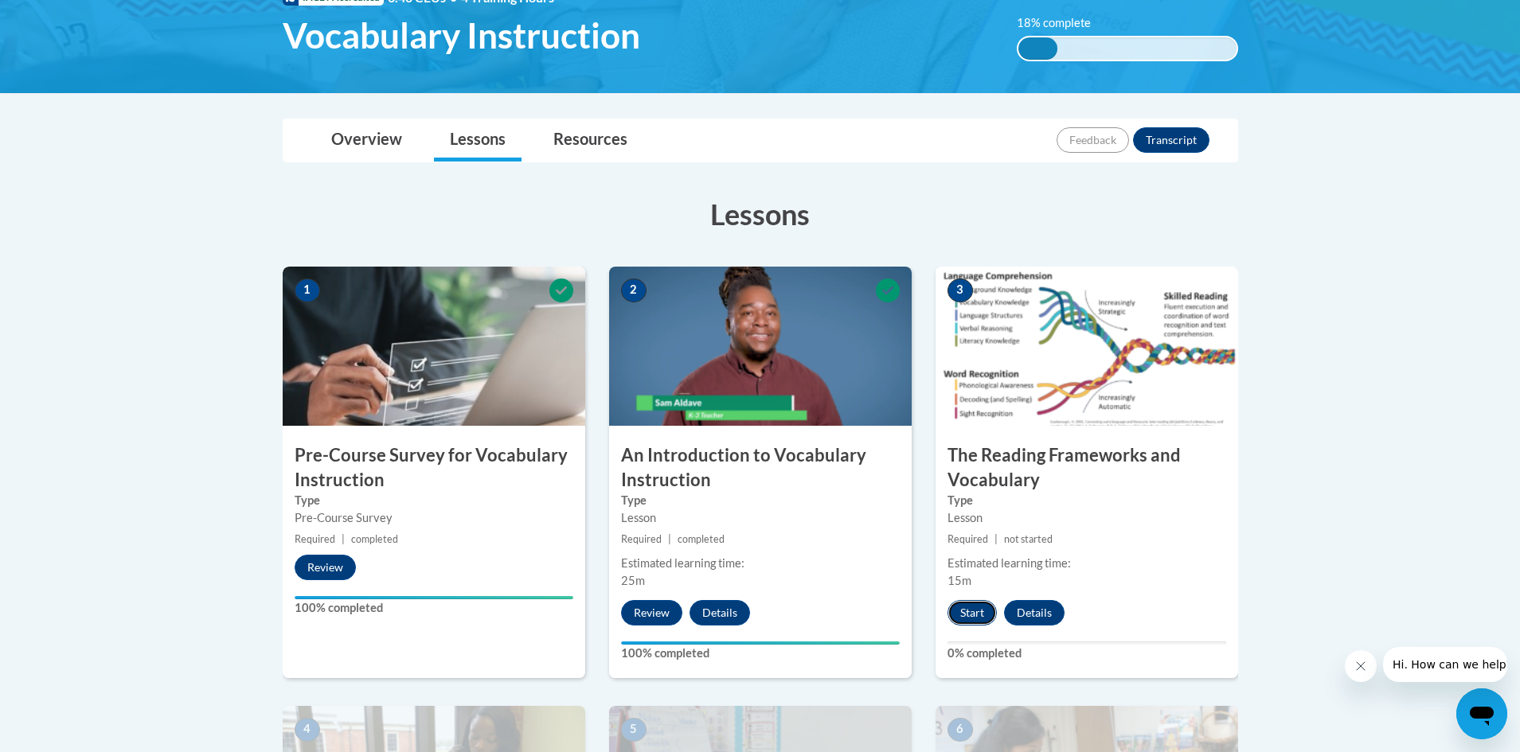
click at [972, 605] on button "Start" at bounding box center [971, 612] width 49 height 25
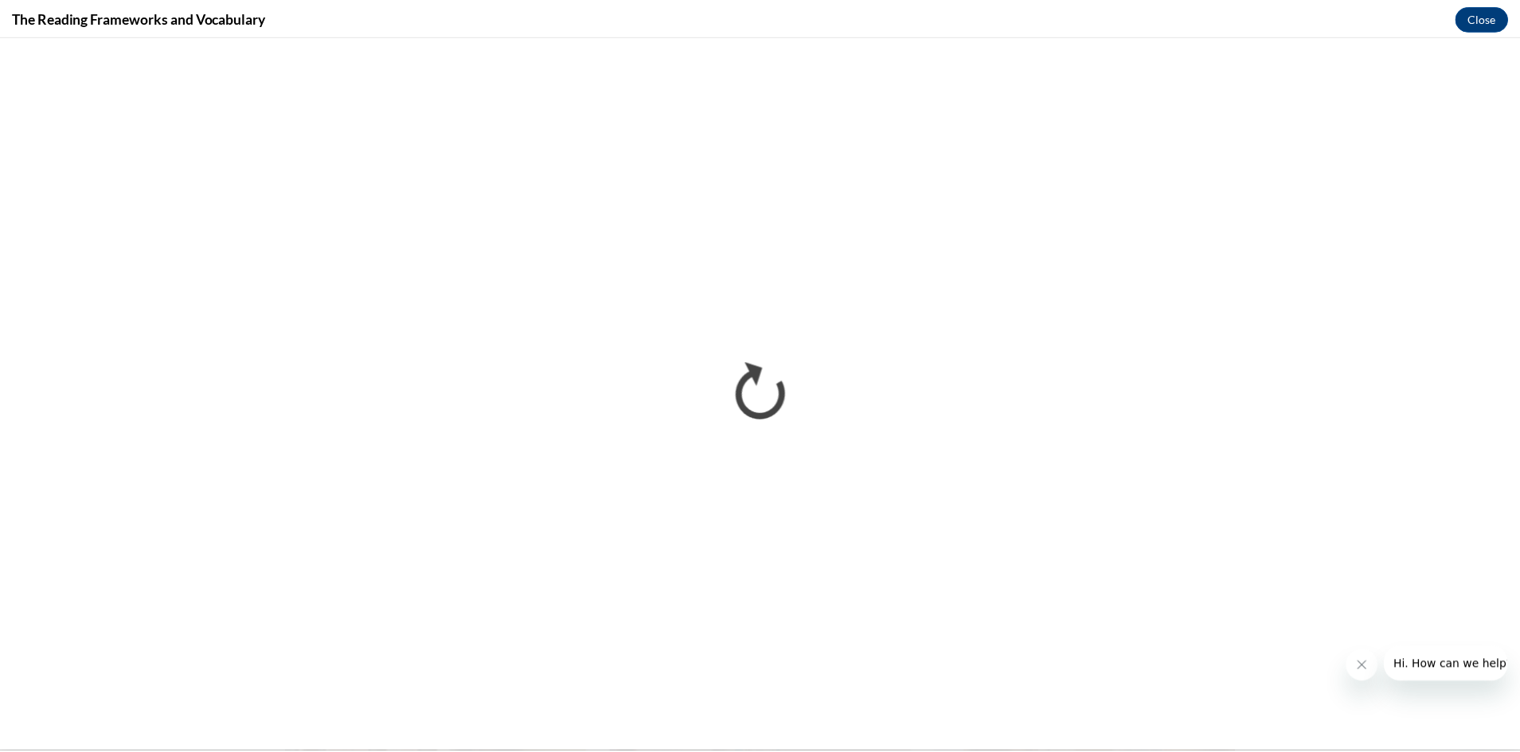
scroll to position [0, 0]
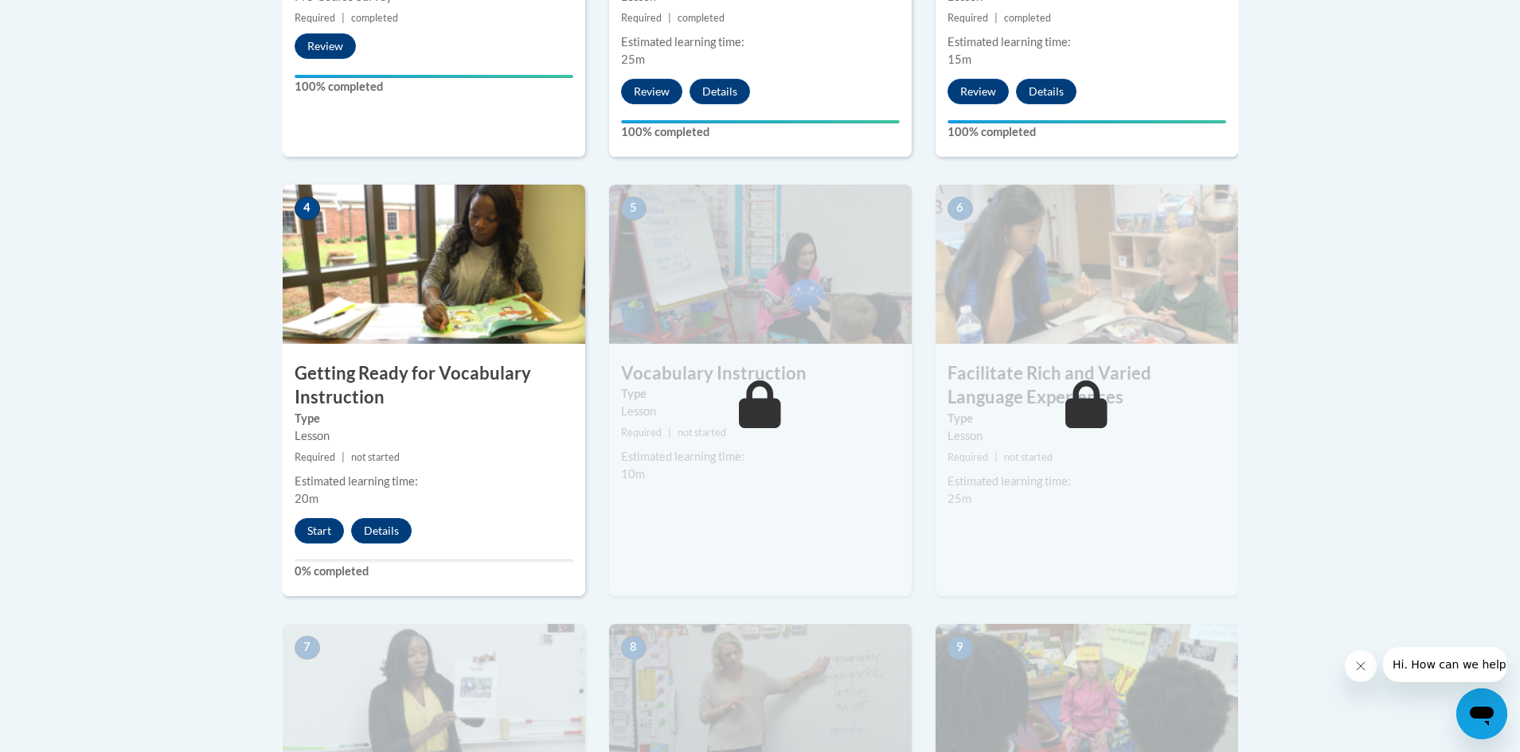
scroll to position [774, 0]
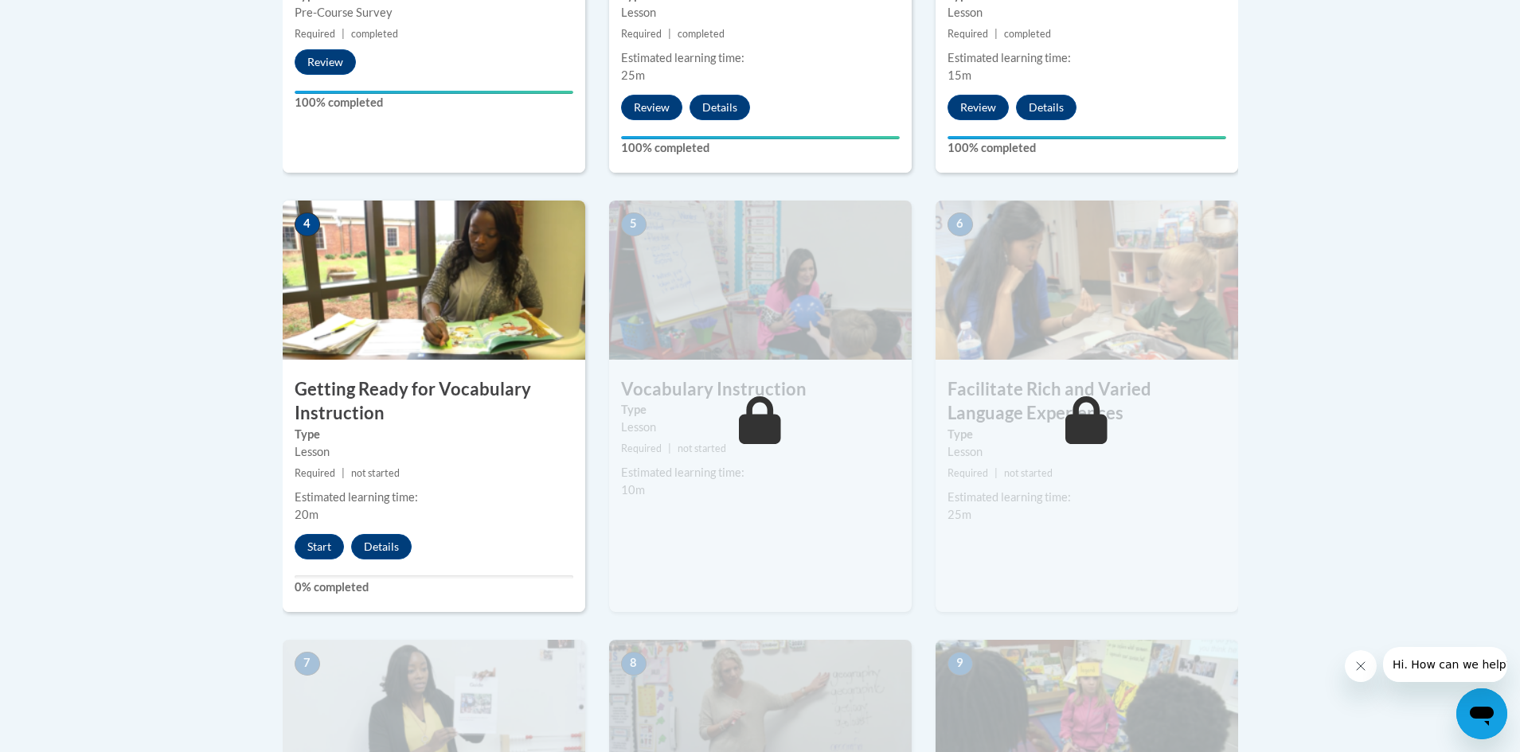
click at [1365, 662] on icon "Close message from company" at bounding box center [1360, 666] width 13 height 13
